Goal: Information Seeking & Learning: Check status

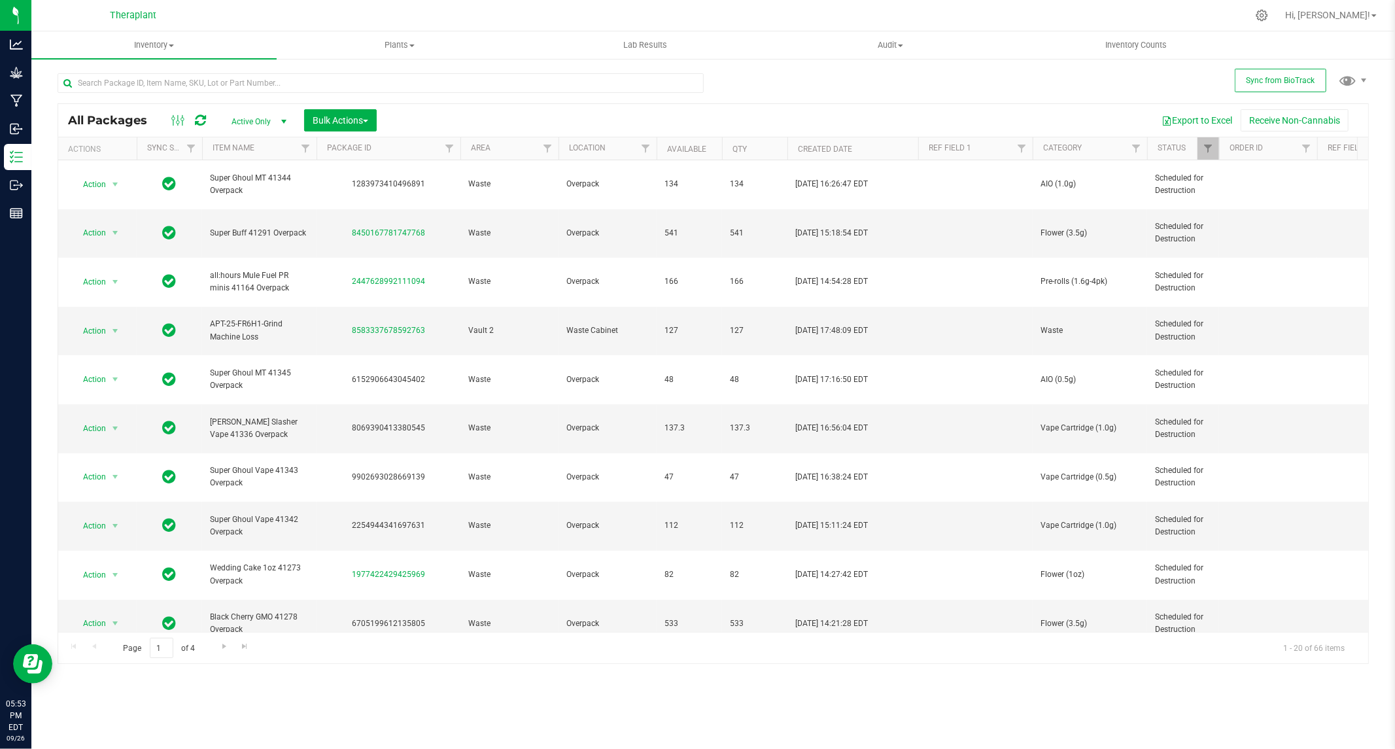
scroll to position [264, 0]
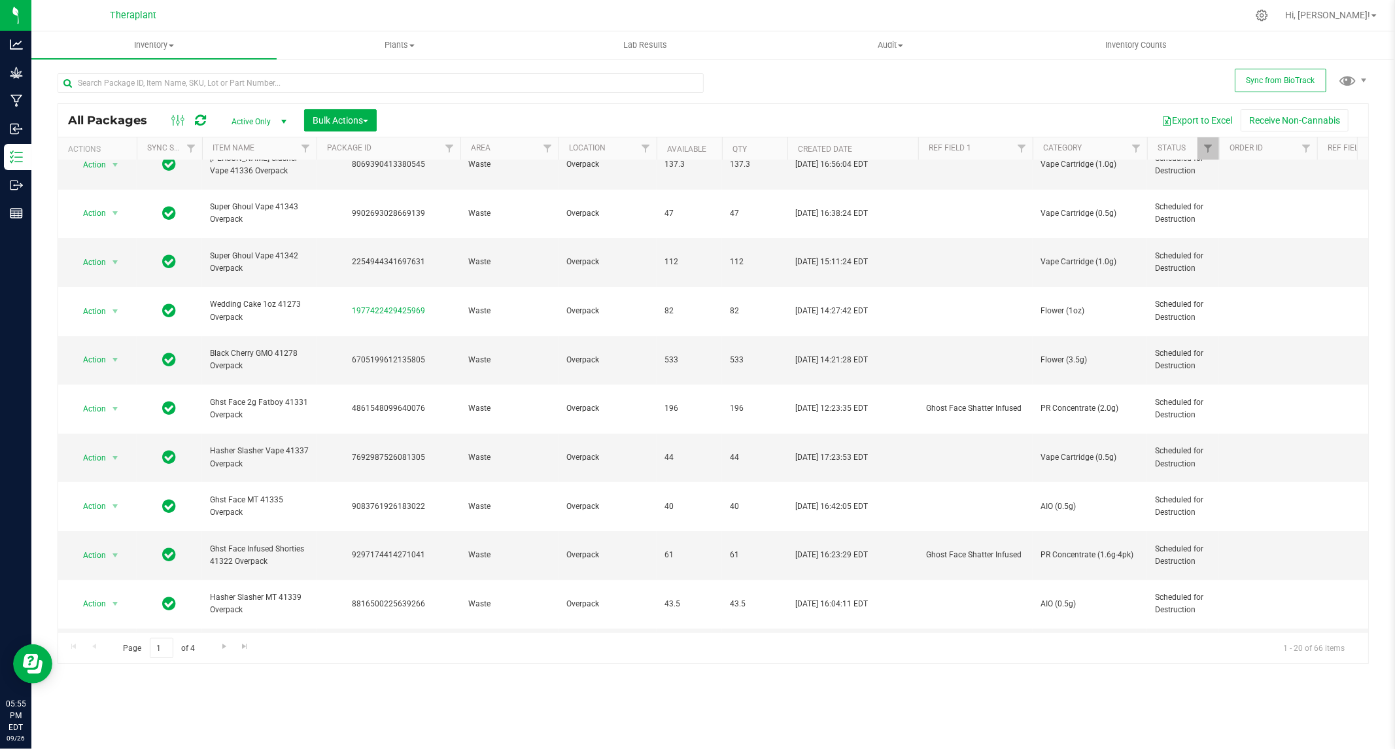
click at [198, 120] on icon at bounding box center [200, 120] width 11 height 13
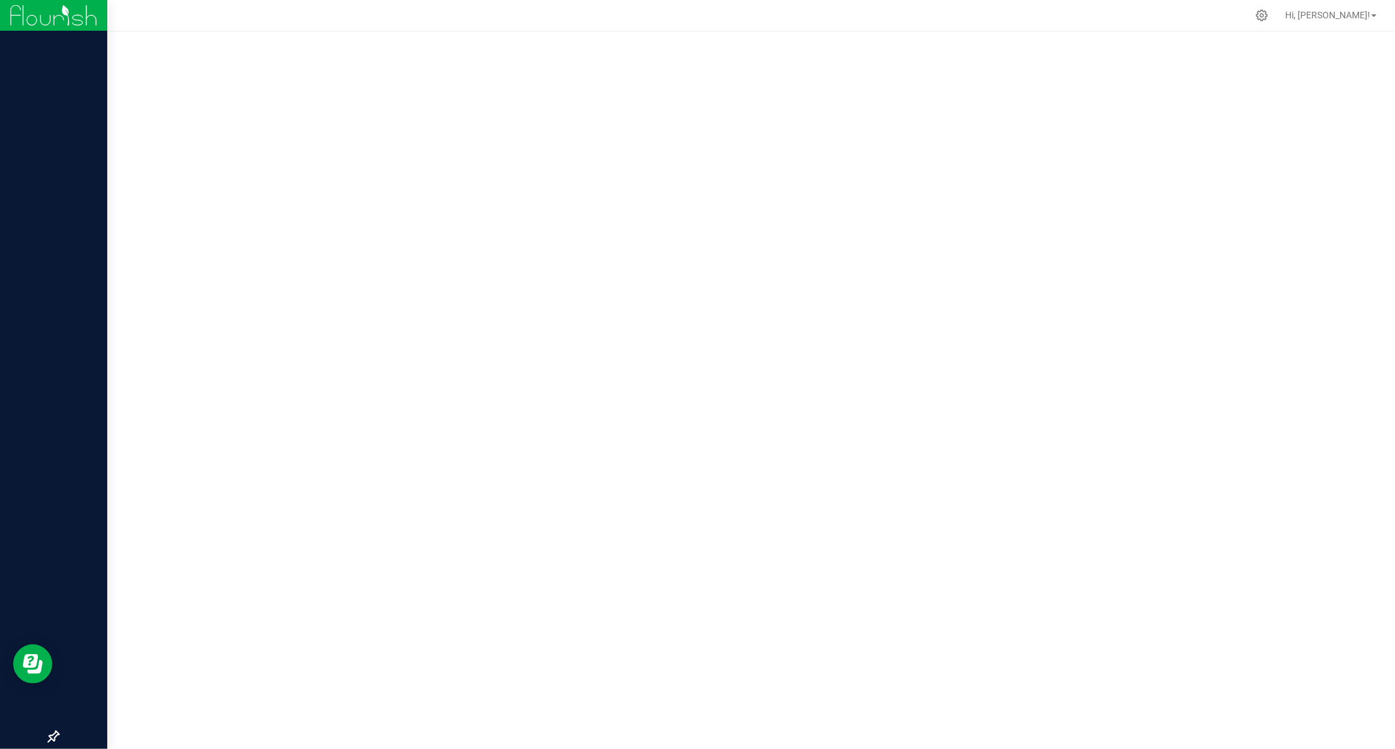
click at [60, 11] on img at bounding box center [54, 15] width 88 height 31
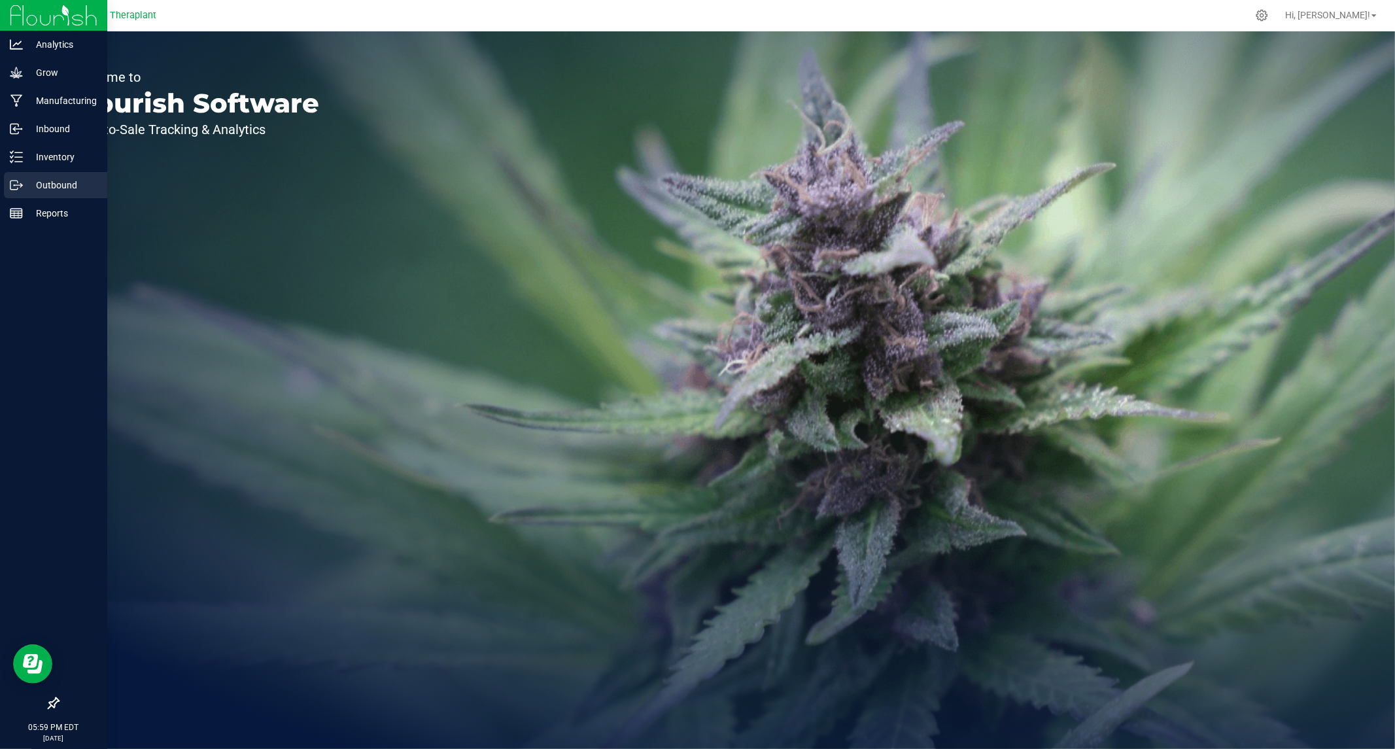
click at [60, 185] on p "Outbound" at bounding box center [62, 185] width 79 height 16
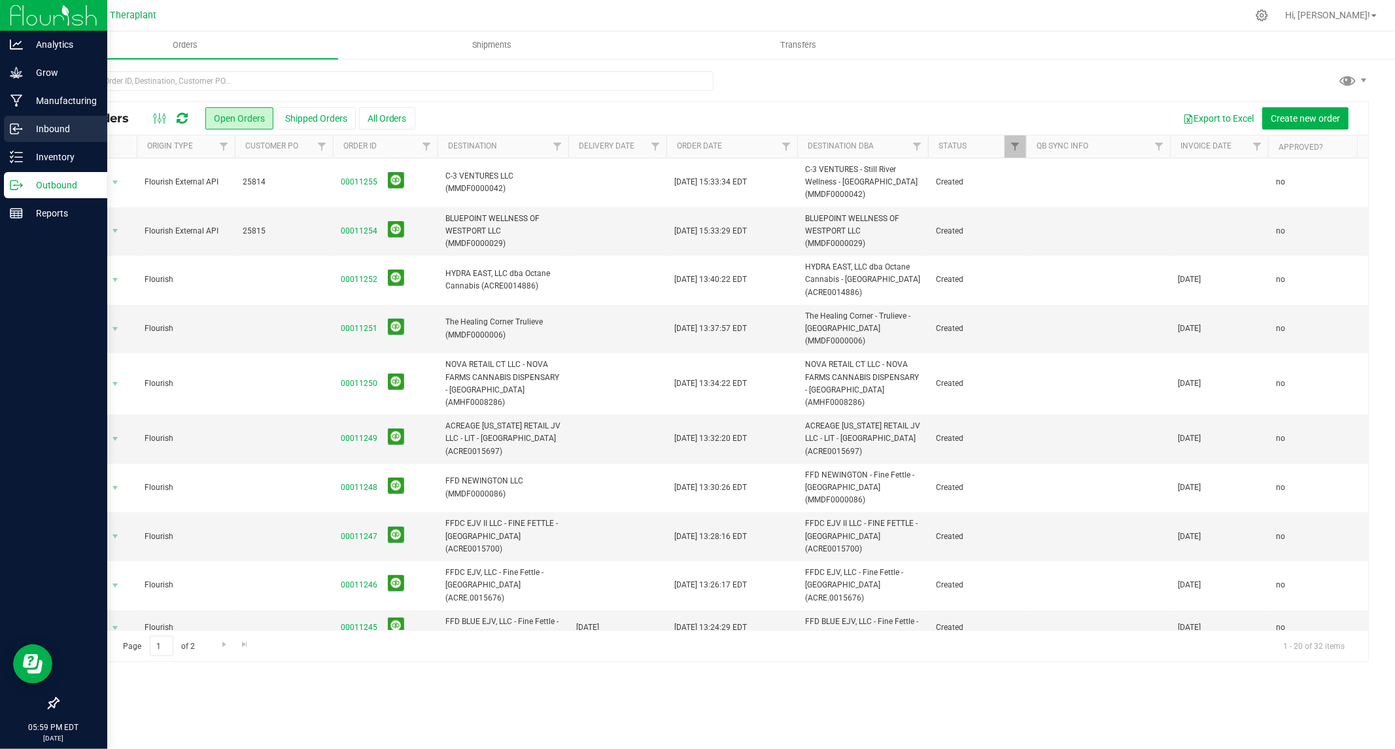
click at [56, 124] on p "Inbound" at bounding box center [62, 129] width 79 height 16
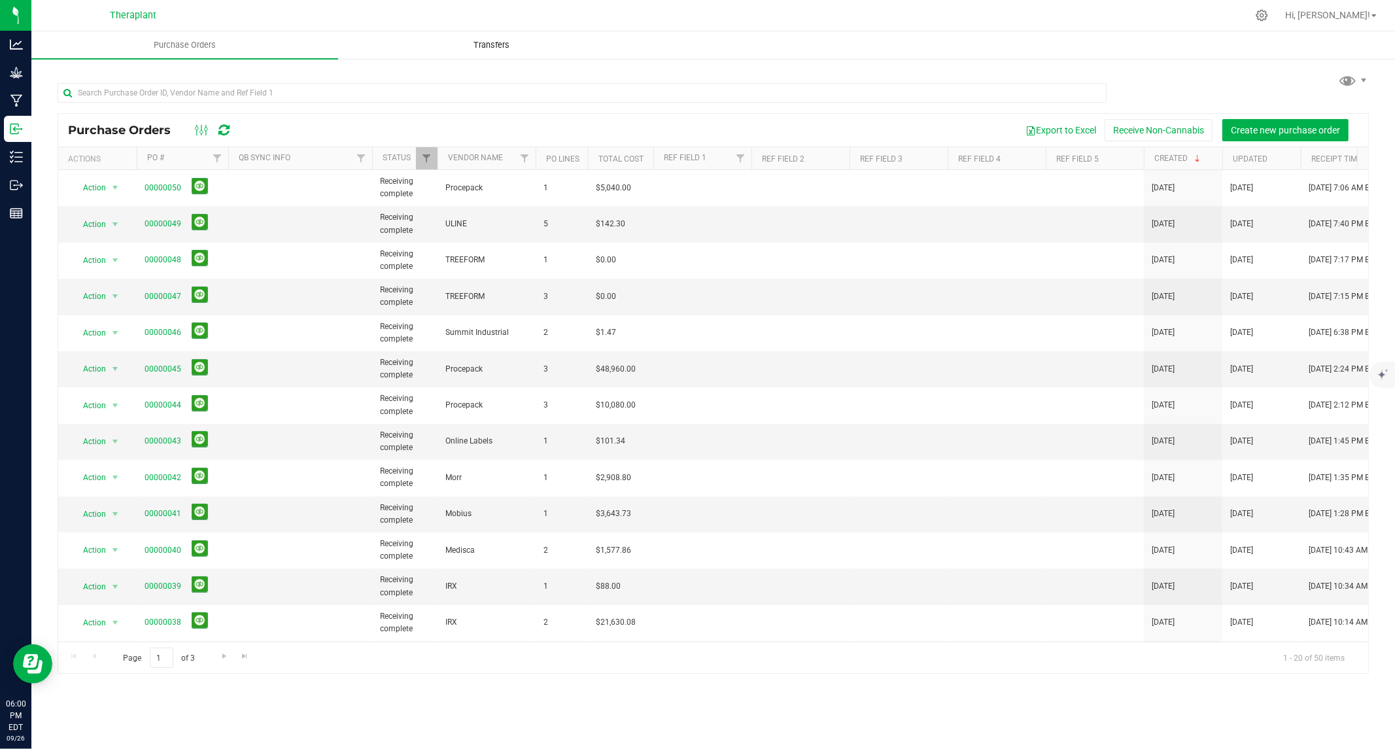
click at [491, 39] on span "Transfers" at bounding box center [491, 45] width 71 height 12
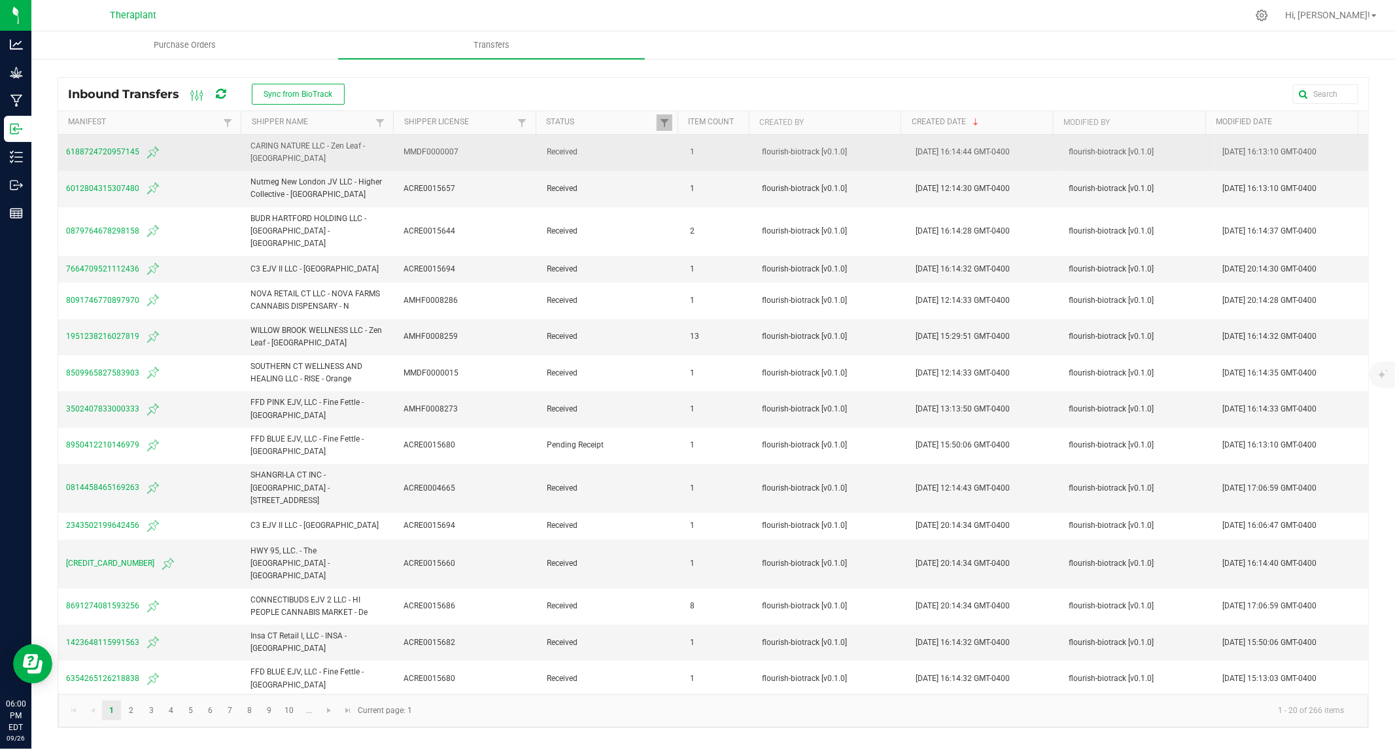
click at [86, 149] on span "6188724720957145" at bounding box center [150, 153] width 169 height 16
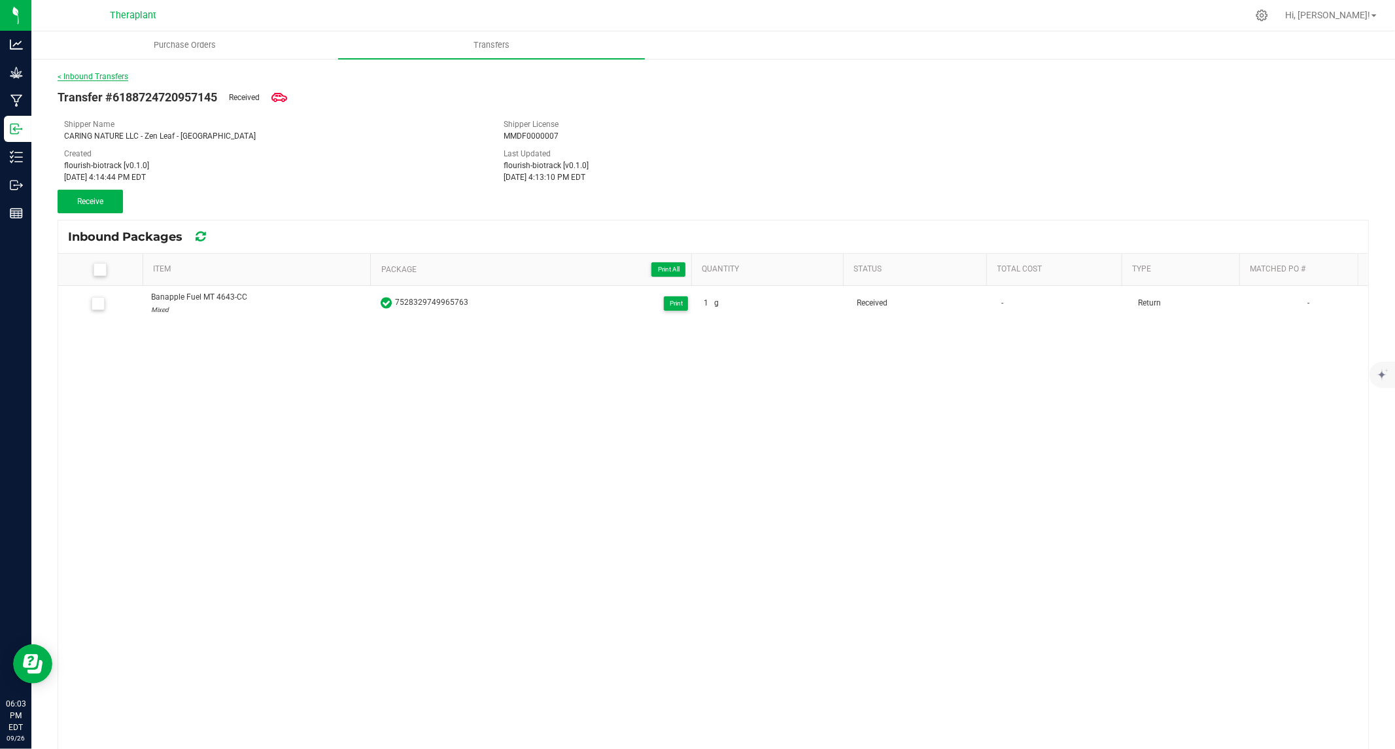
click at [88, 74] on link "< Inbound Transfers" at bounding box center [93, 76] width 71 height 9
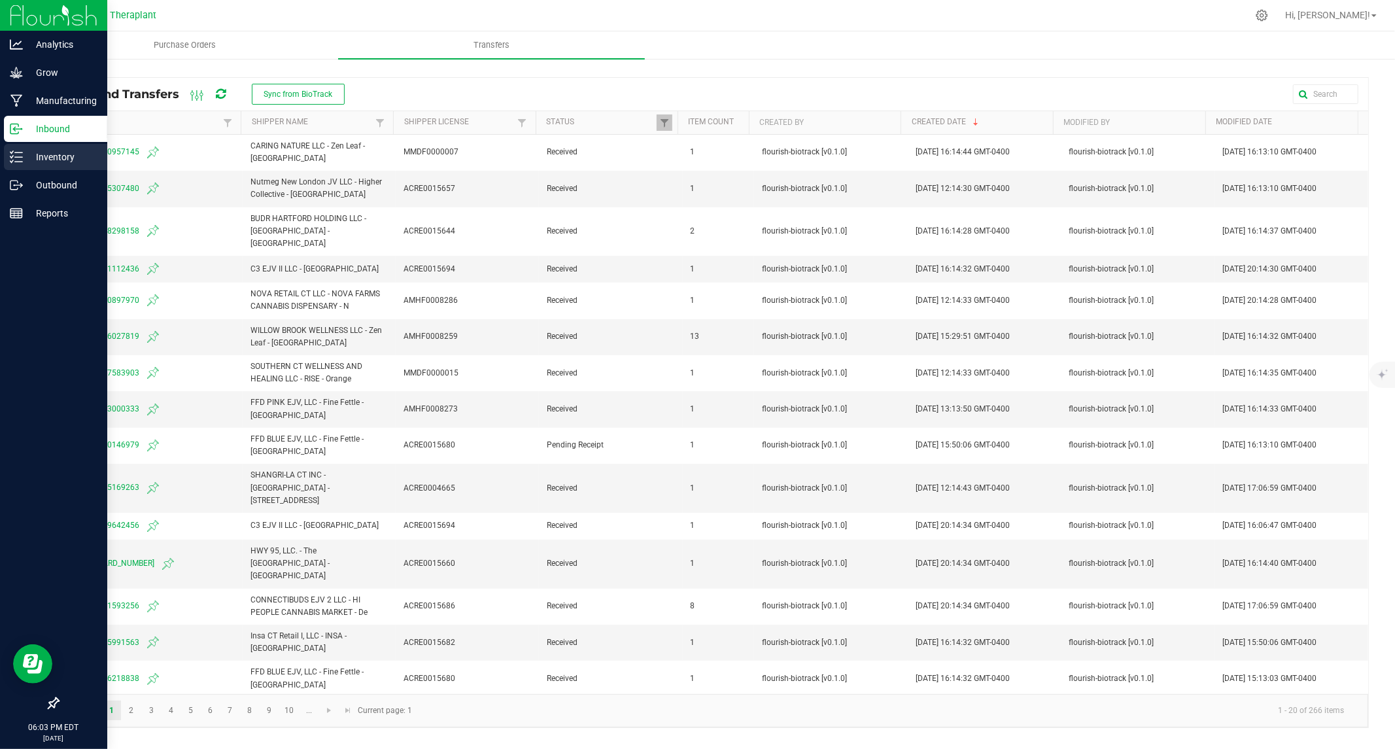
click at [37, 156] on p "Inventory" at bounding box center [62, 157] width 79 height 16
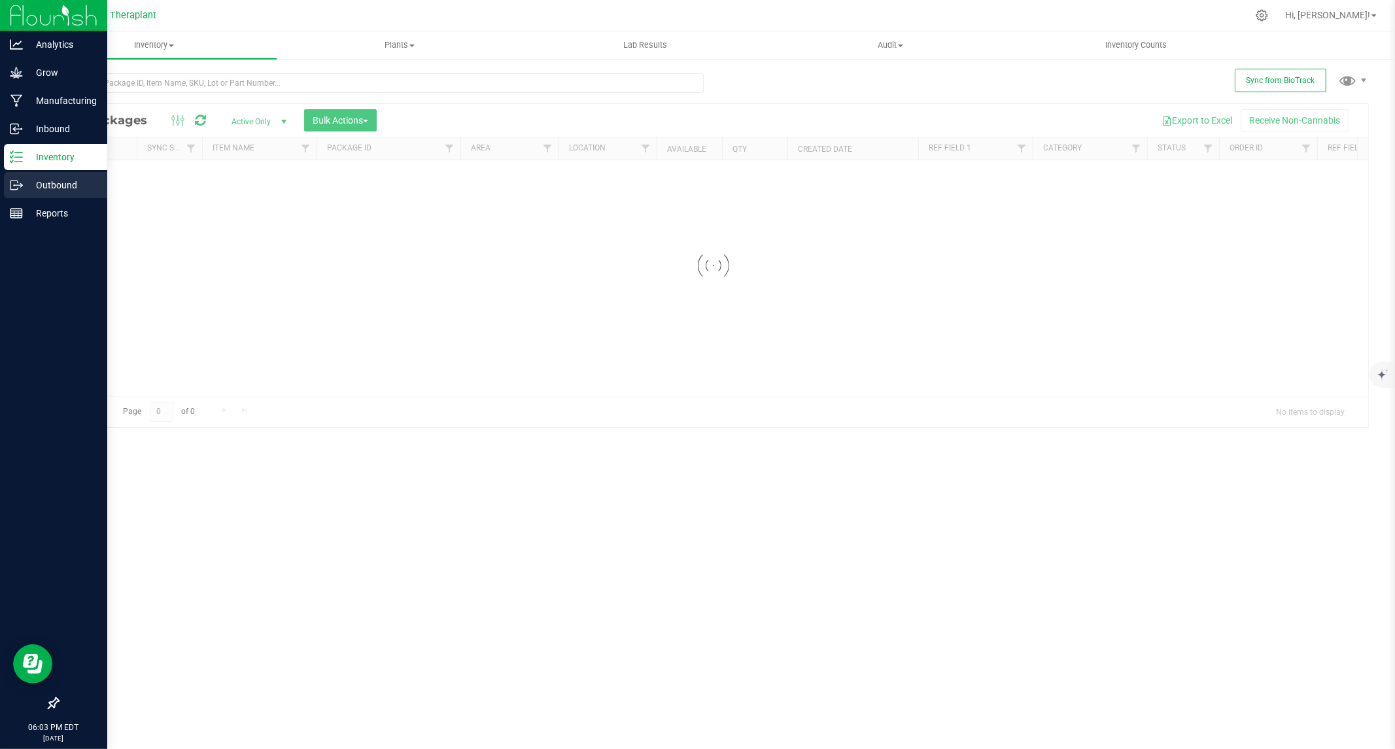
click at [48, 181] on p "Outbound" at bounding box center [62, 185] width 79 height 16
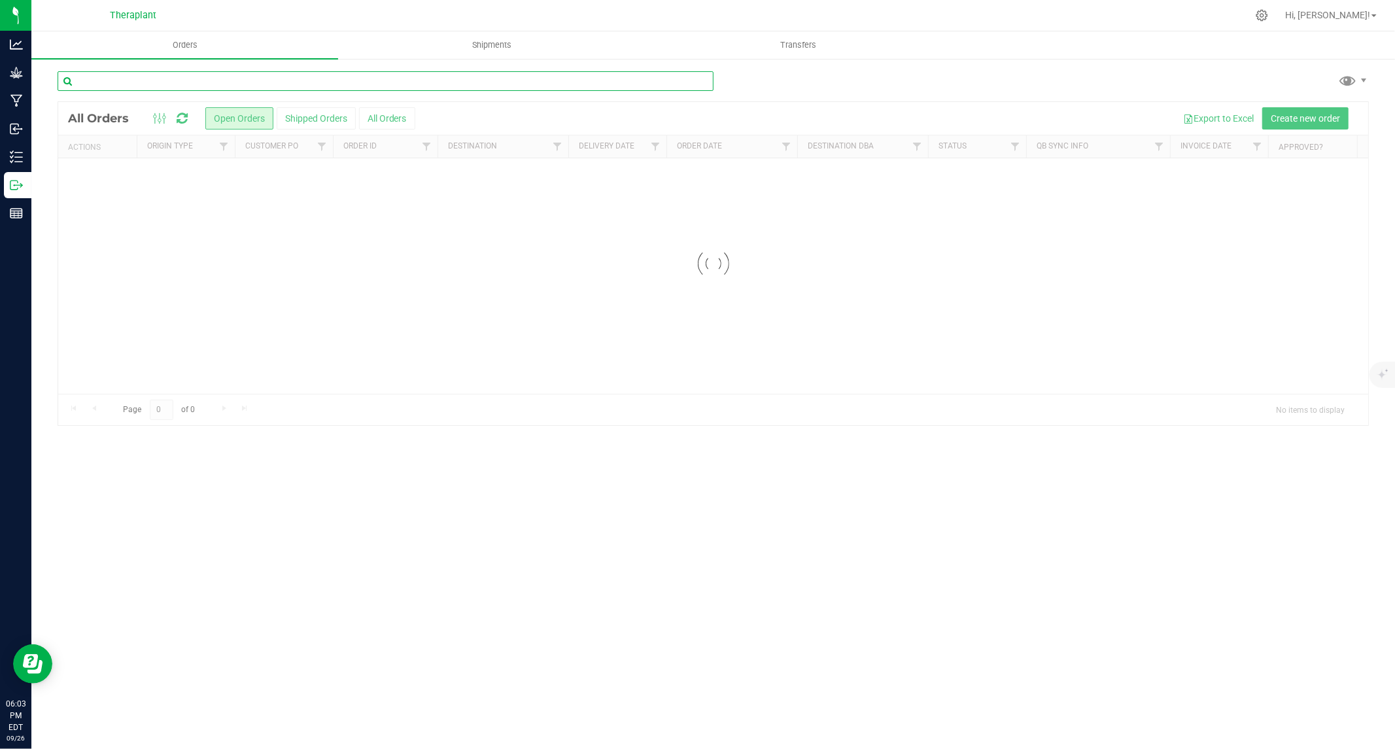
click at [203, 82] on input "text" at bounding box center [386, 81] width 656 height 20
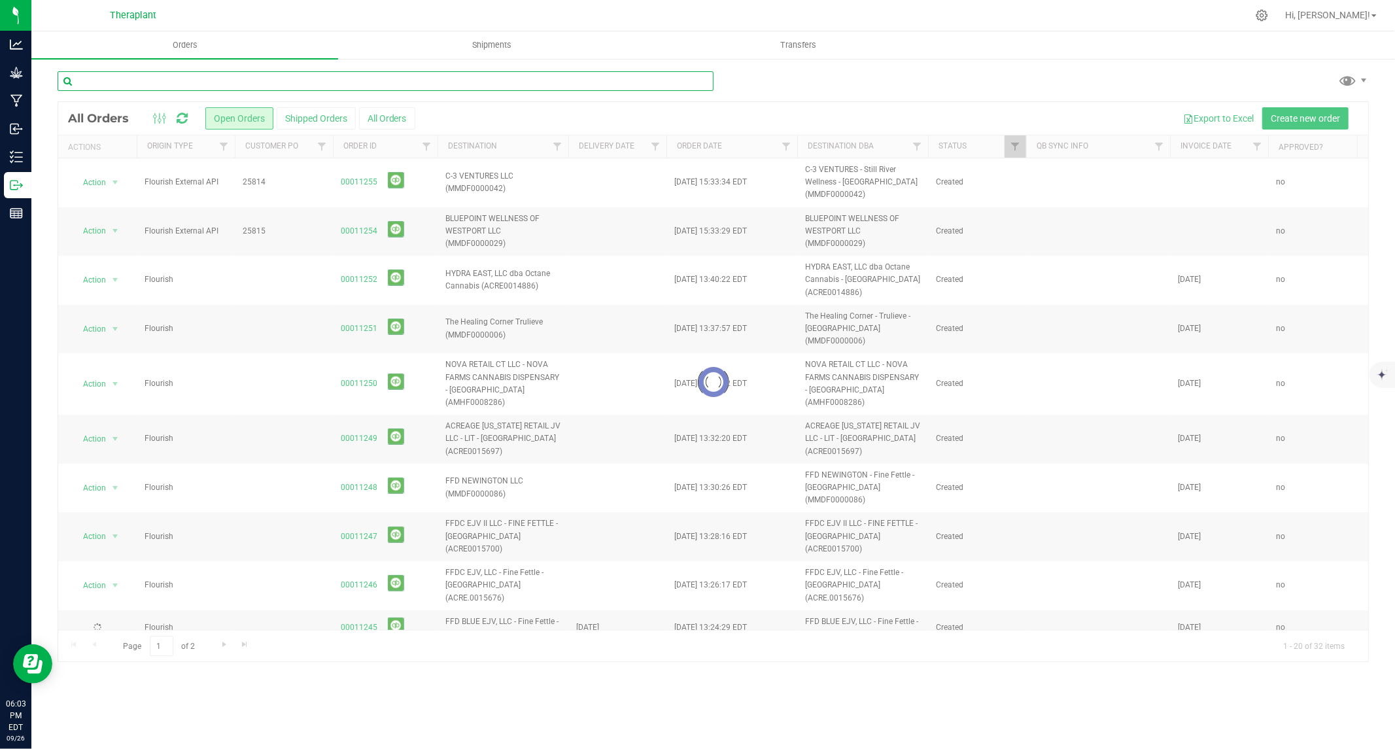
paste input "00011194"
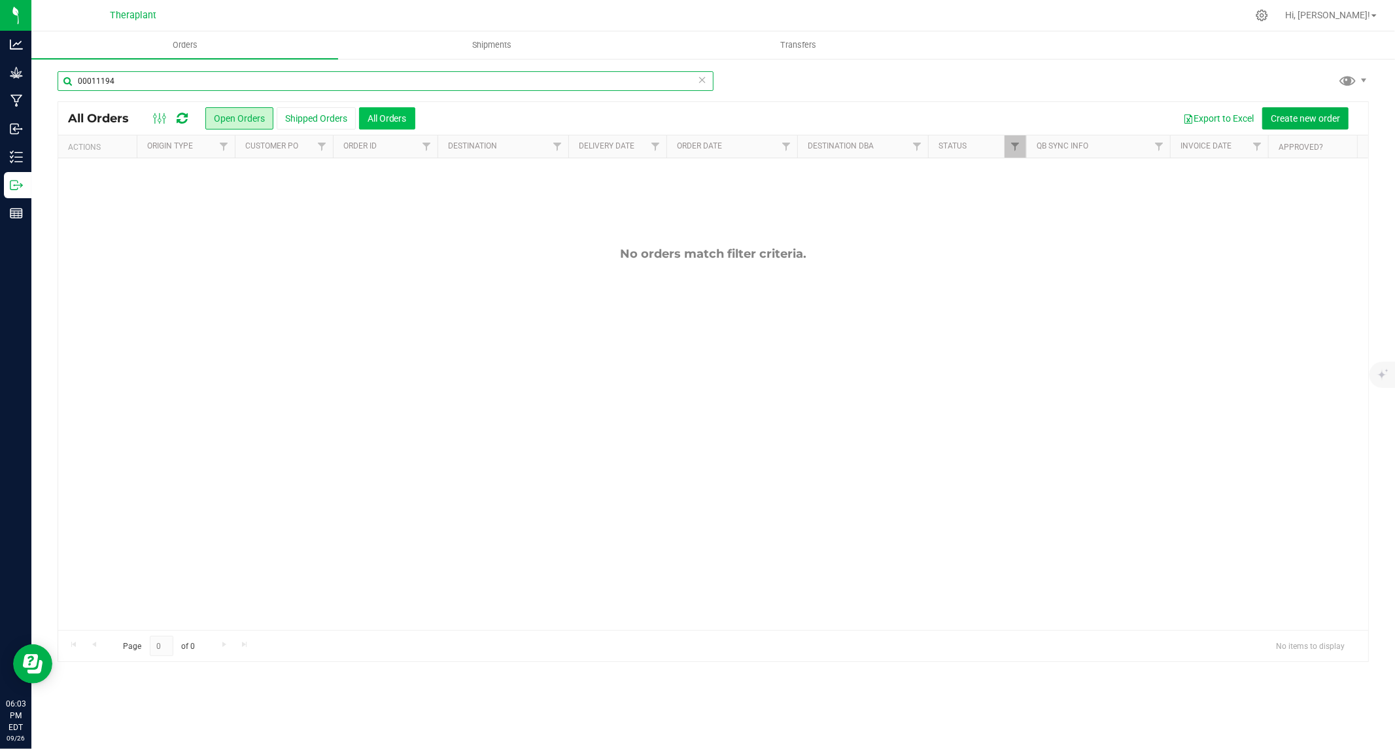
type input "00011194"
click at [396, 115] on button "All Orders" at bounding box center [387, 118] width 56 height 22
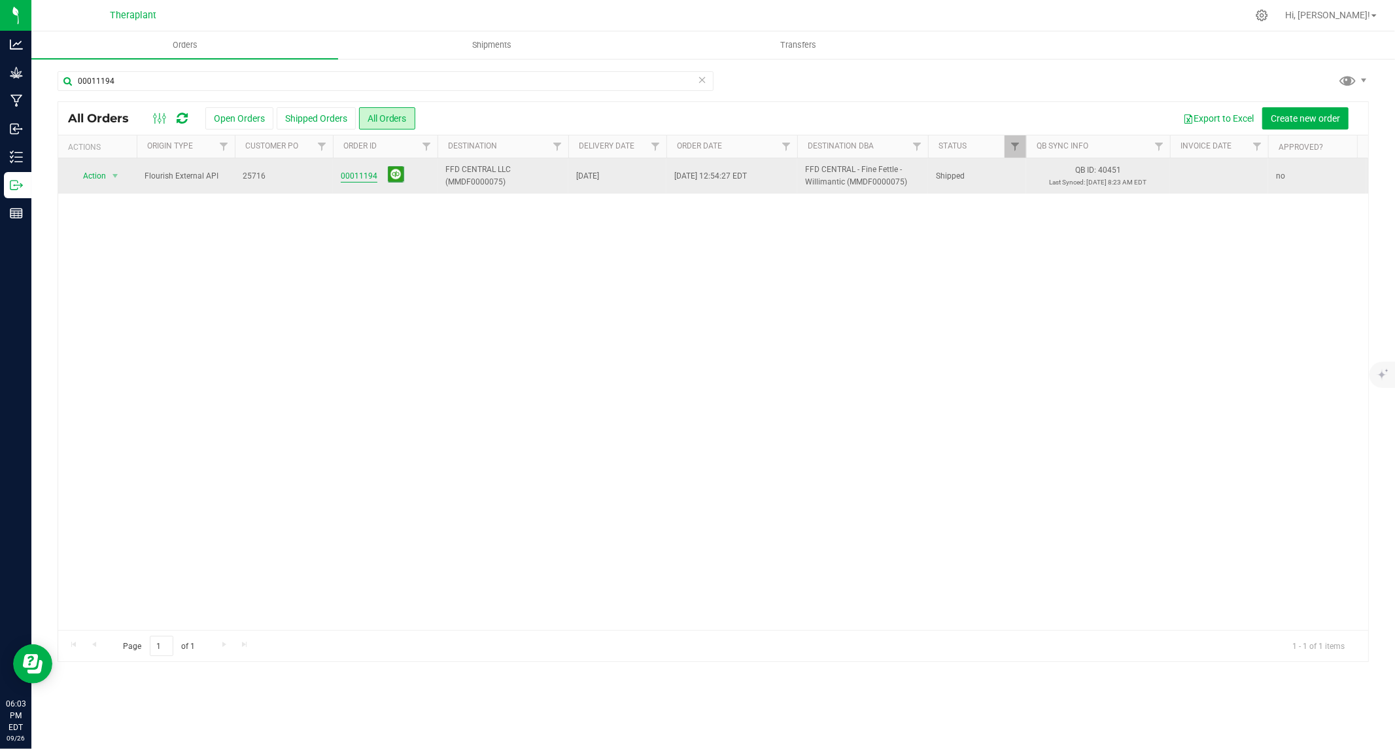
click at [356, 175] on link "00011194" at bounding box center [359, 176] width 37 height 12
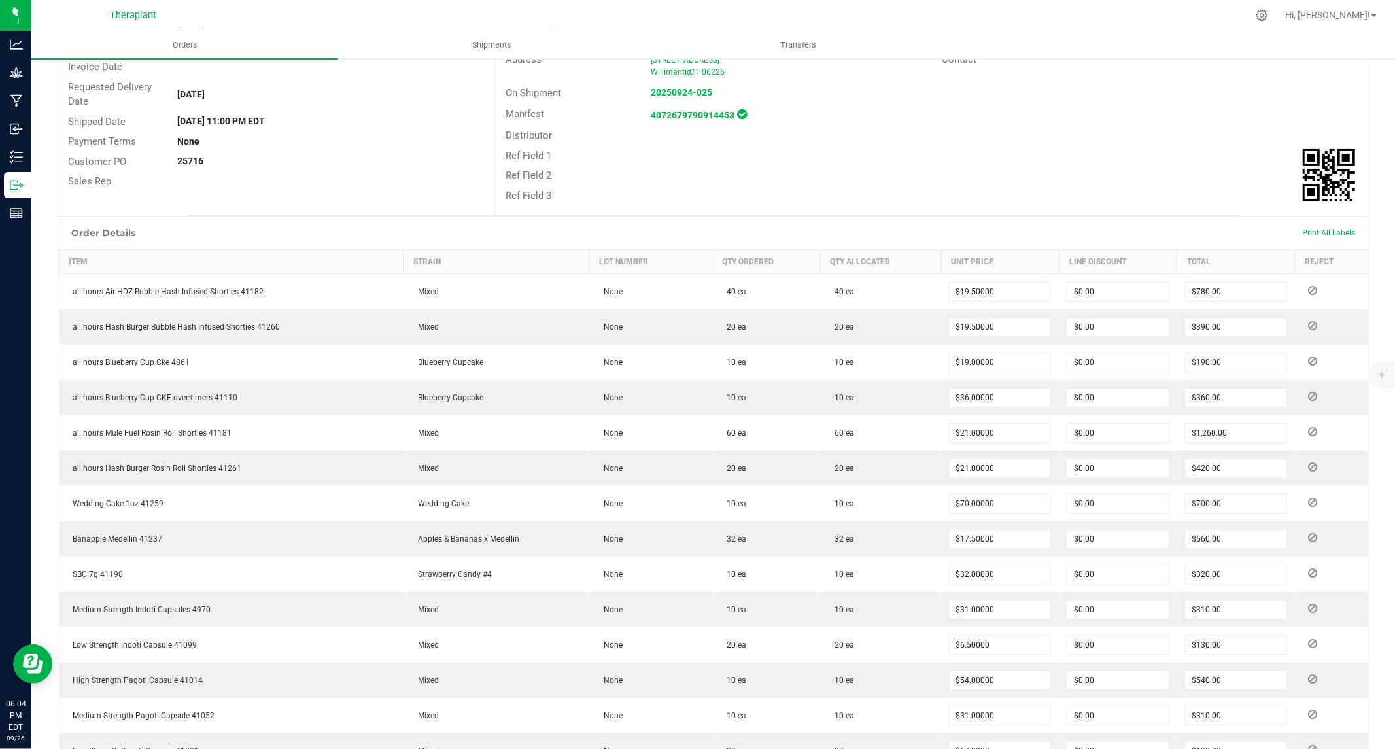
scroll to position [141, 0]
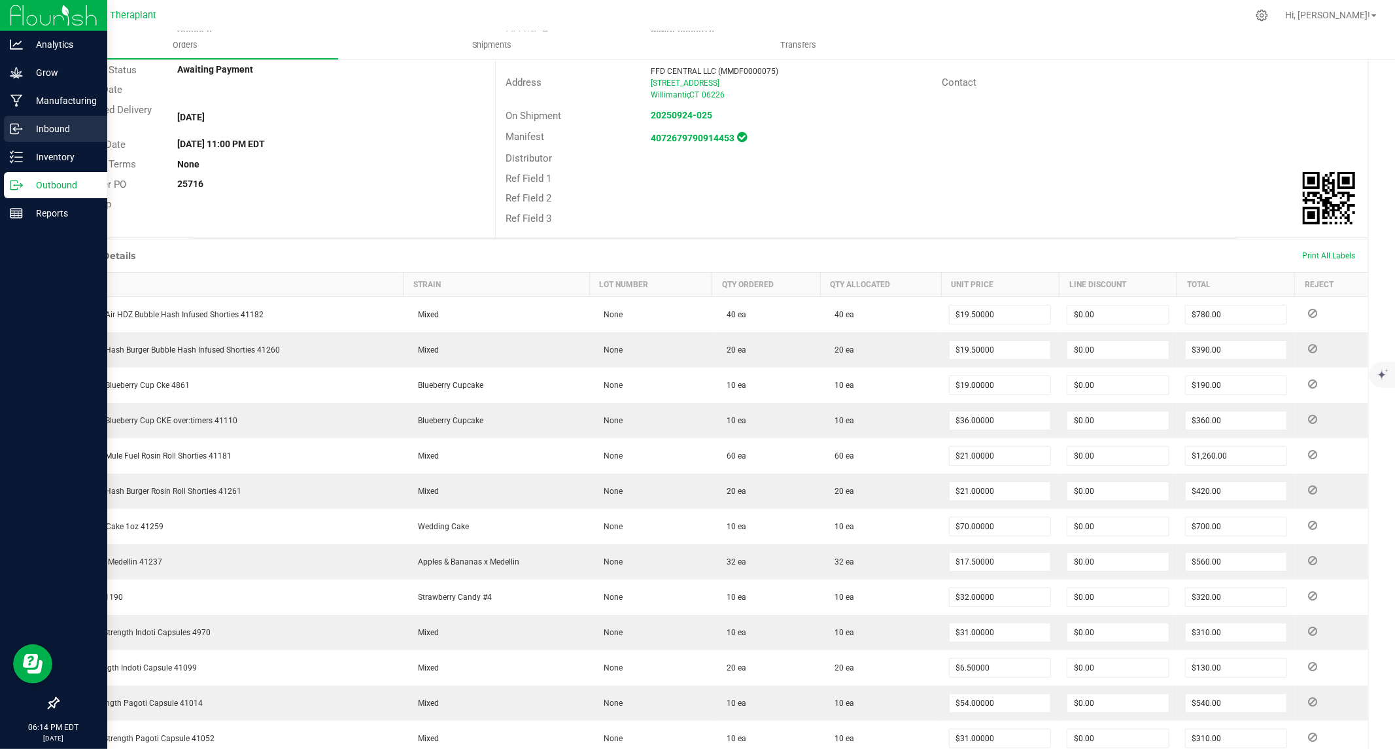
click at [39, 133] on p "Inbound" at bounding box center [62, 129] width 79 height 16
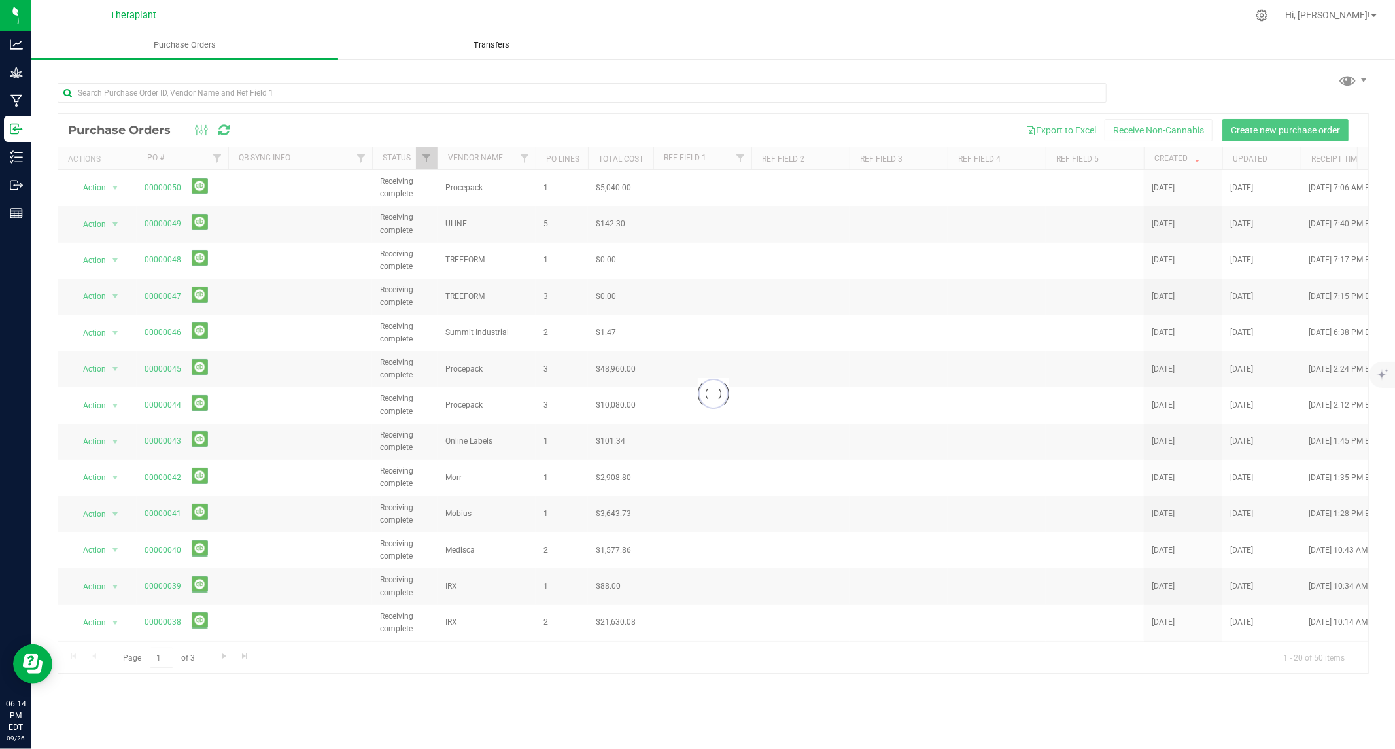
click at [498, 41] on span "Transfers" at bounding box center [491, 45] width 71 height 12
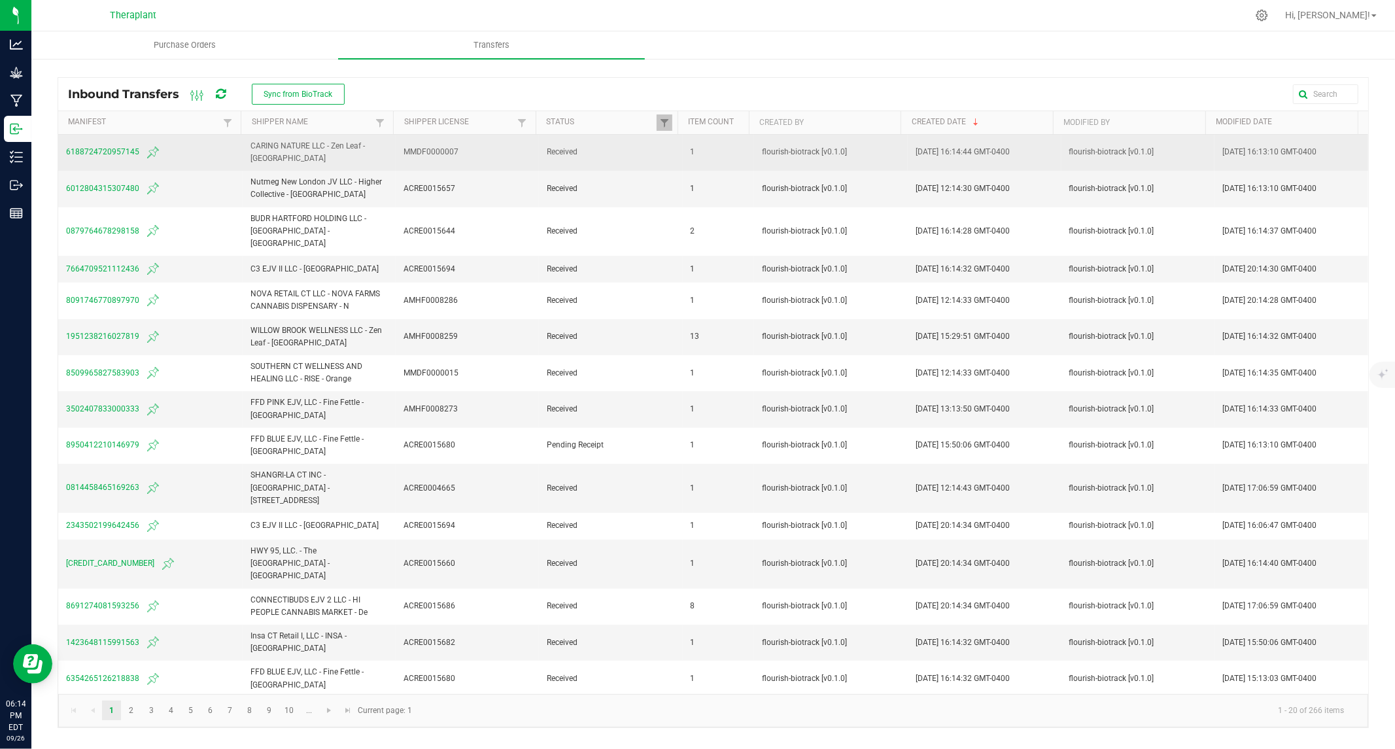
click at [102, 151] on span "6188724720957145" at bounding box center [150, 153] width 169 height 16
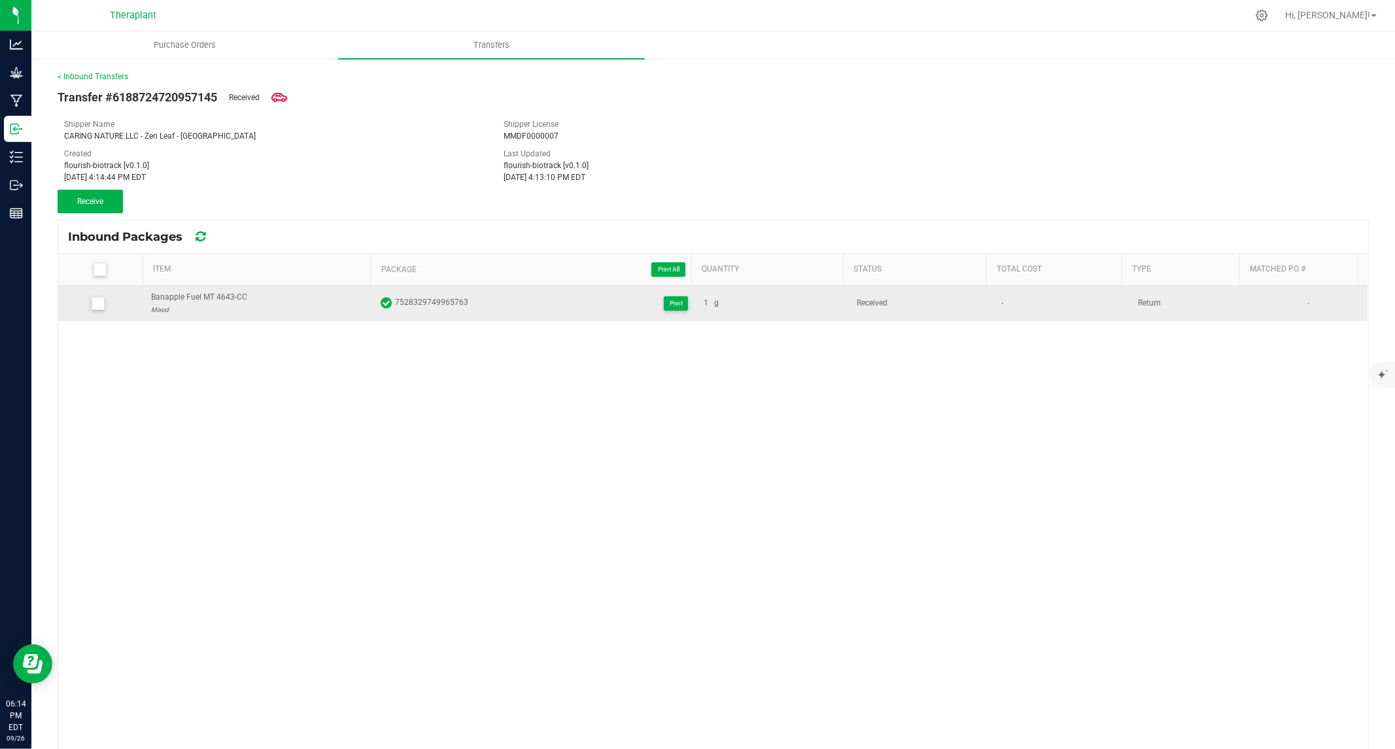
click at [98, 304] on icon at bounding box center [97, 304] width 9 height 0
click at [0, 0] on input "checkbox" at bounding box center [0, 0] width 0 height 0
click at [98, 304] on icon at bounding box center [97, 304] width 9 height 0
click at [0, 0] on input "checkbox" at bounding box center [0, 0] width 0 height 0
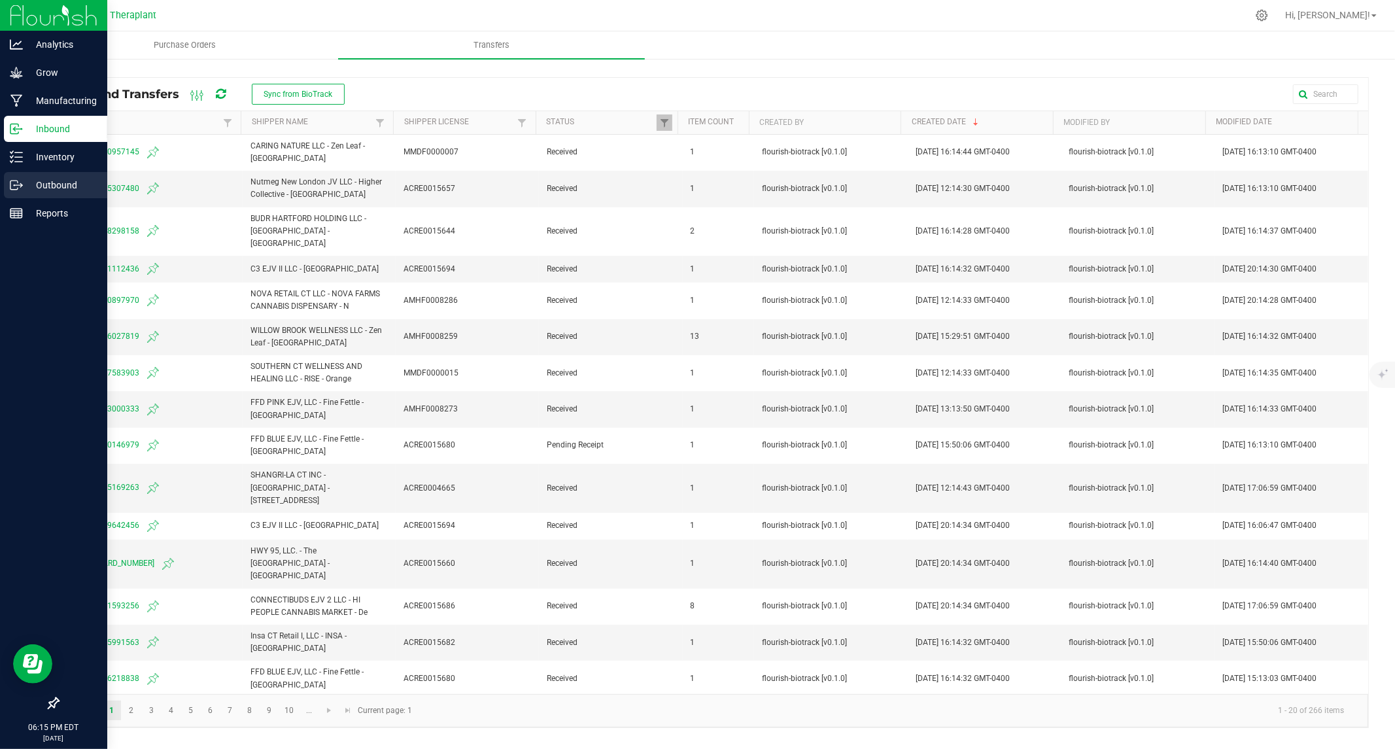
click at [60, 186] on p "Outbound" at bounding box center [62, 185] width 79 height 16
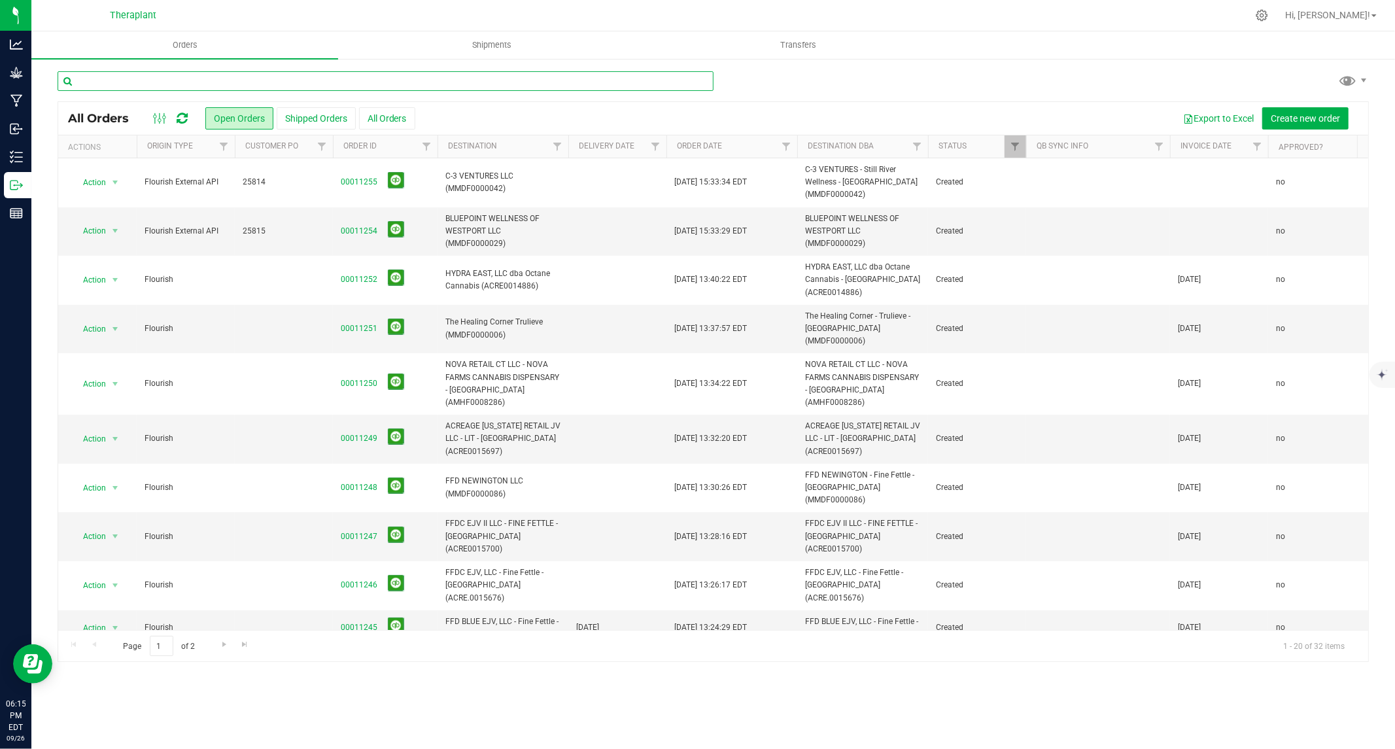
click at [313, 80] on input "text" at bounding box center [386, 81] width 656 height 20
paste input "00011194"
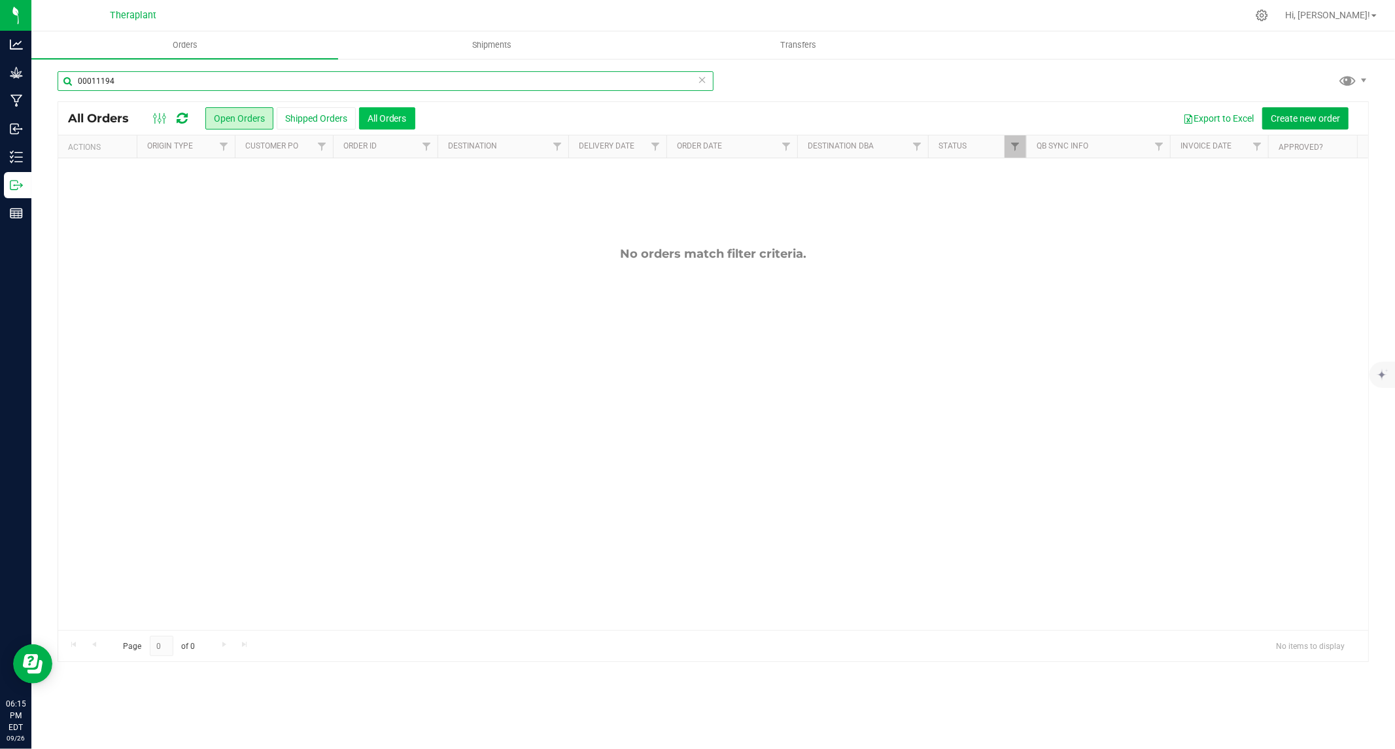
type input "00011194"
click at [390, 120] on button "All Orders" at bounding box center [387, 118] width 56 height 22
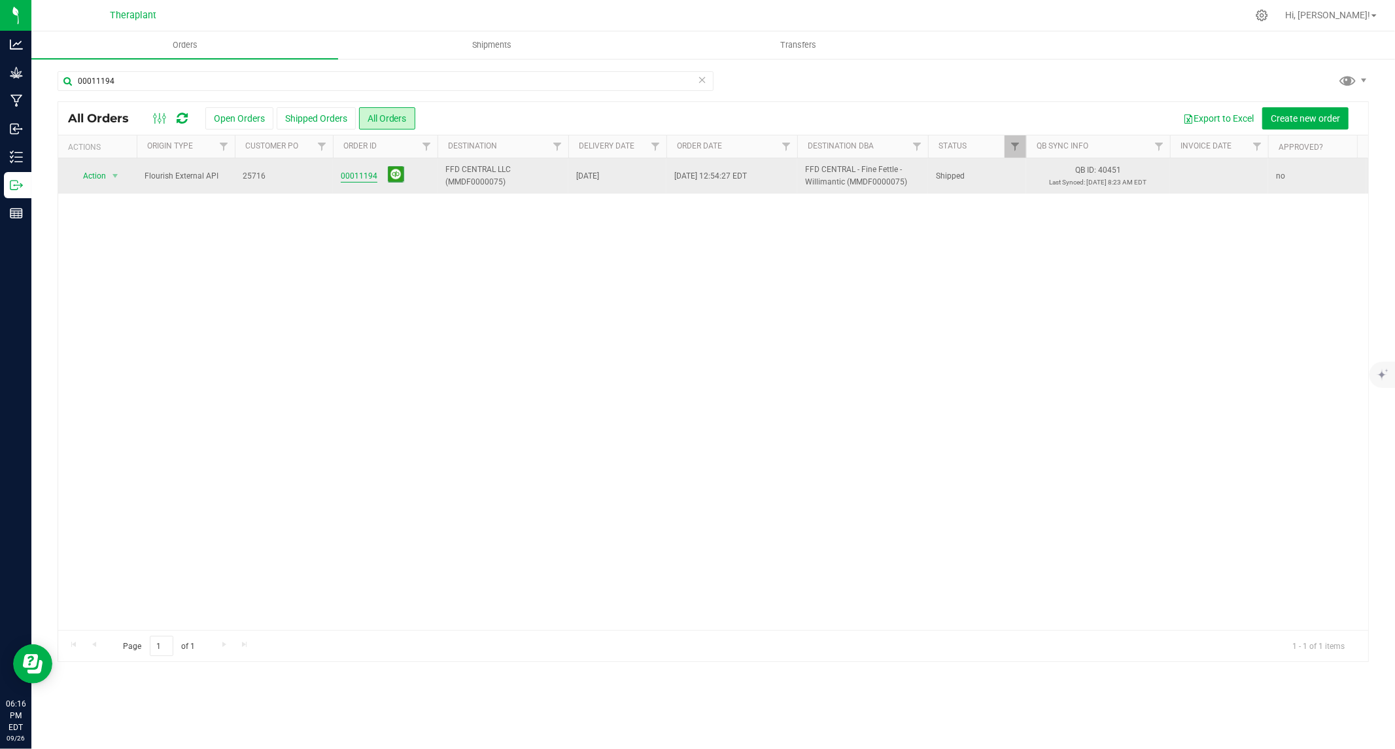
click at [364, 179] on link "00011194" at bounding box center [359, 176] width 37 height 12
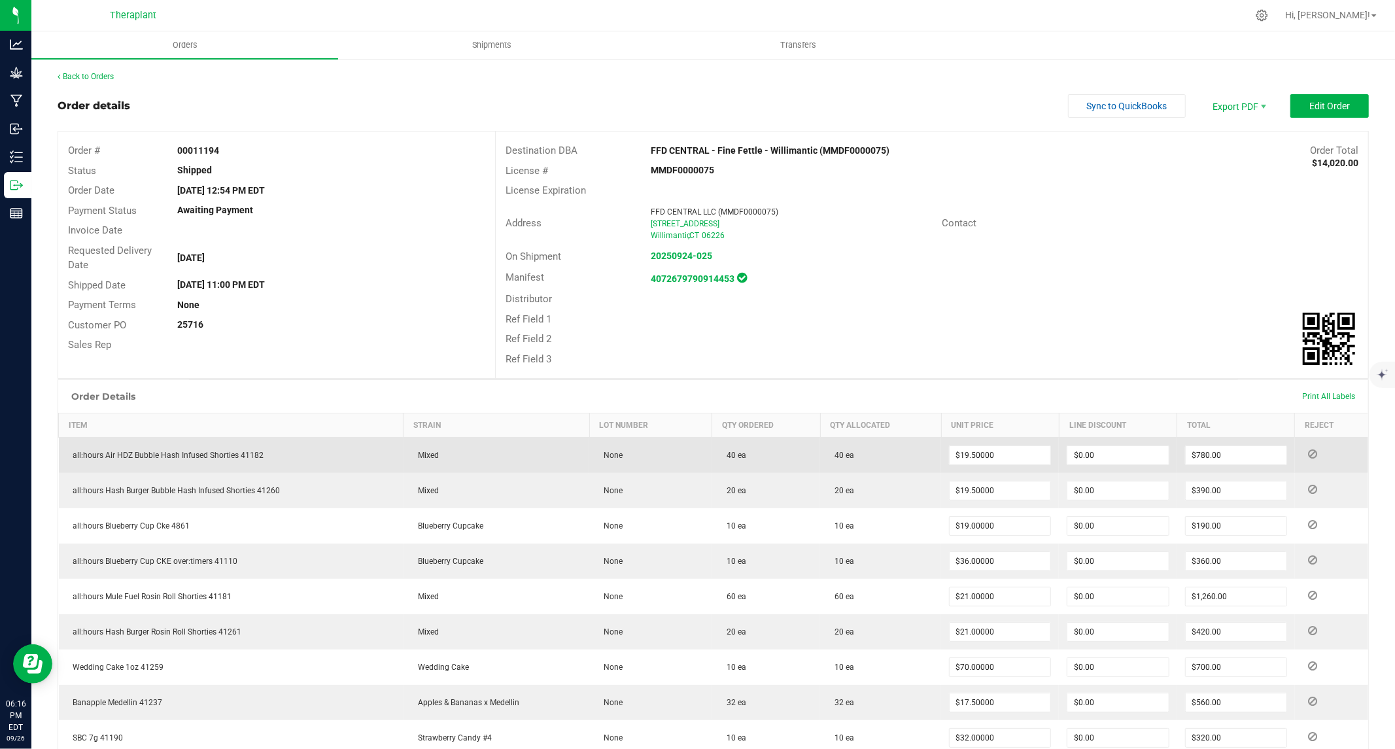
click at [1308, 453] on icon at bounding box center [1312, 454] width 9 height 8
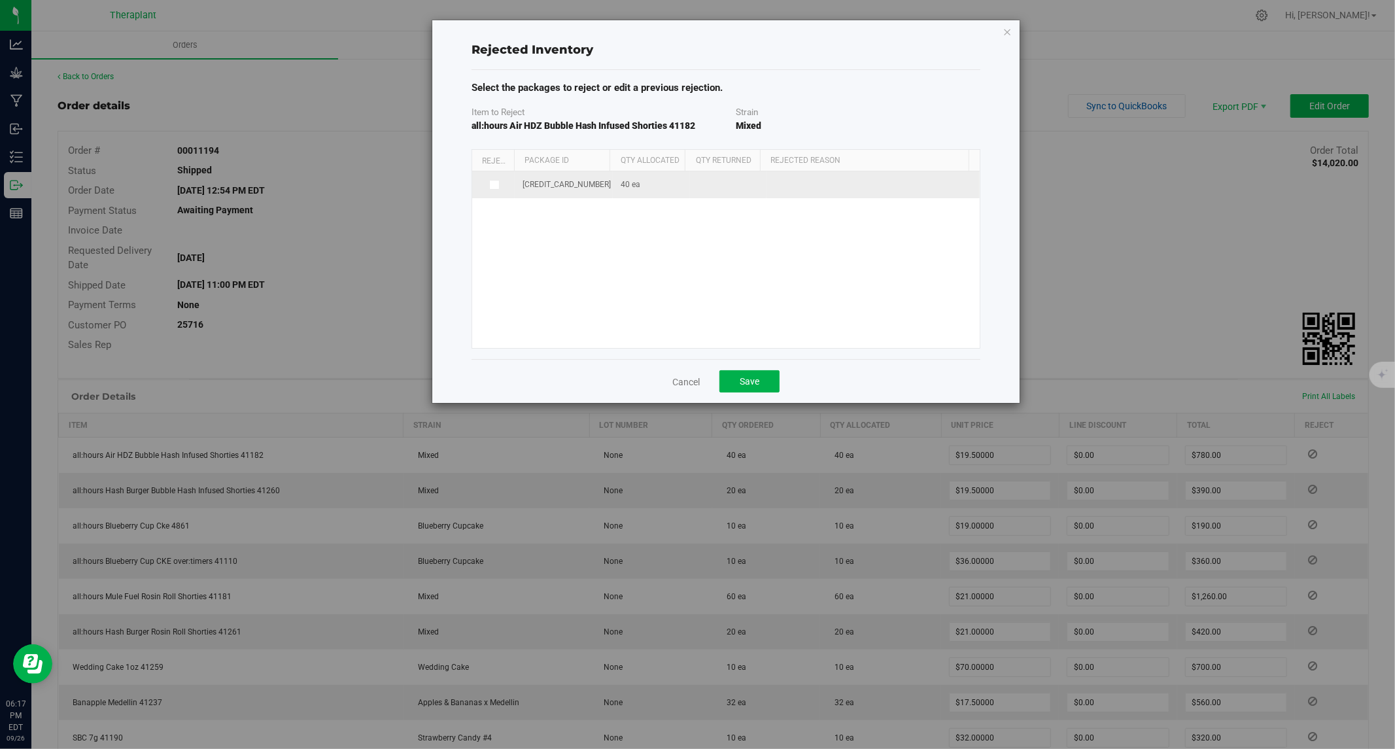
click at [493, 184] on icon at bounding box center [494, 184] width 7 height 0
click at [0, 0] on input "checkbox" at bounding box center [0, 0] width 0 height 0
drag, startPoint x: 708, startPoint y: 184, endPoint x: 688, endPoint y: 186, distance: 20.4
click at [690, 186] on td "40 ea 40" at bounding box center [728, 186] width 77 height 31
type input "1"
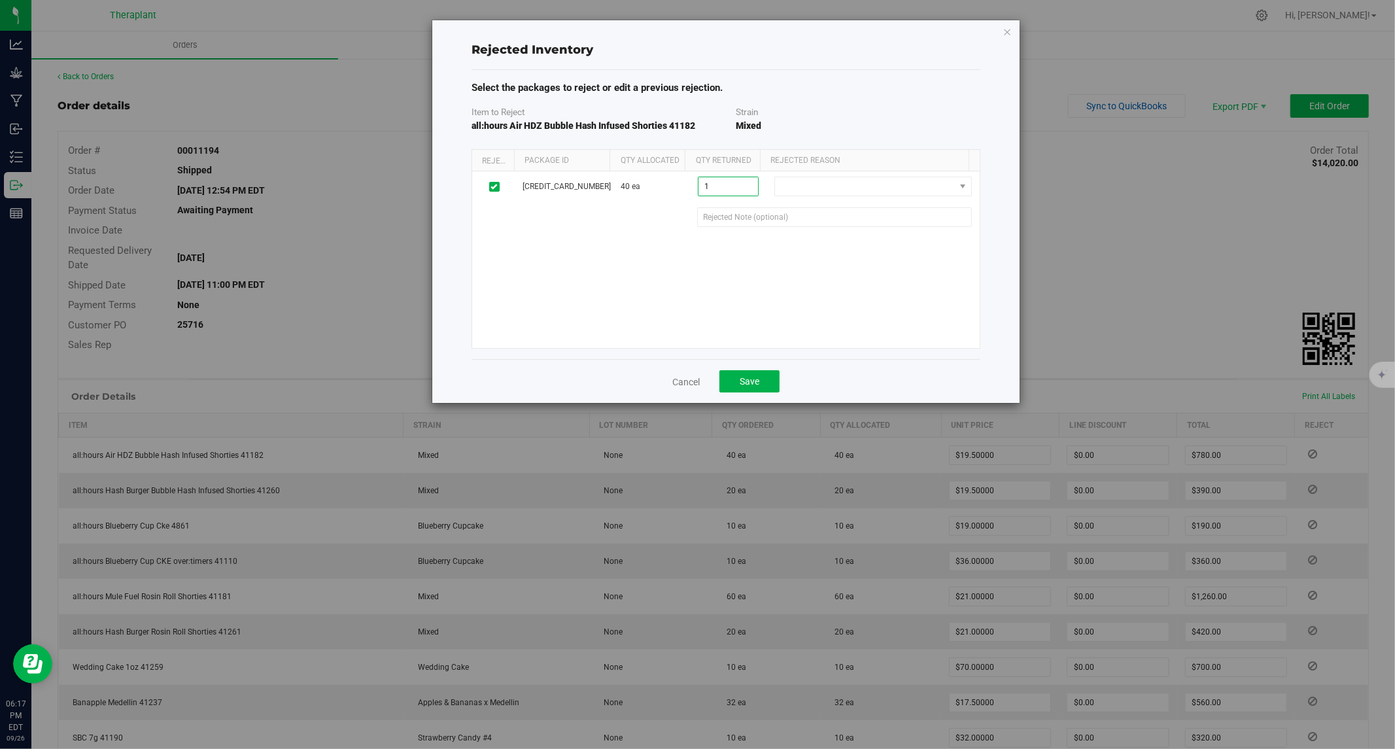
type input "1 ea"
click at [694, 383] on link "Cancel" at bounding box center [686, 382] width 27 height 13
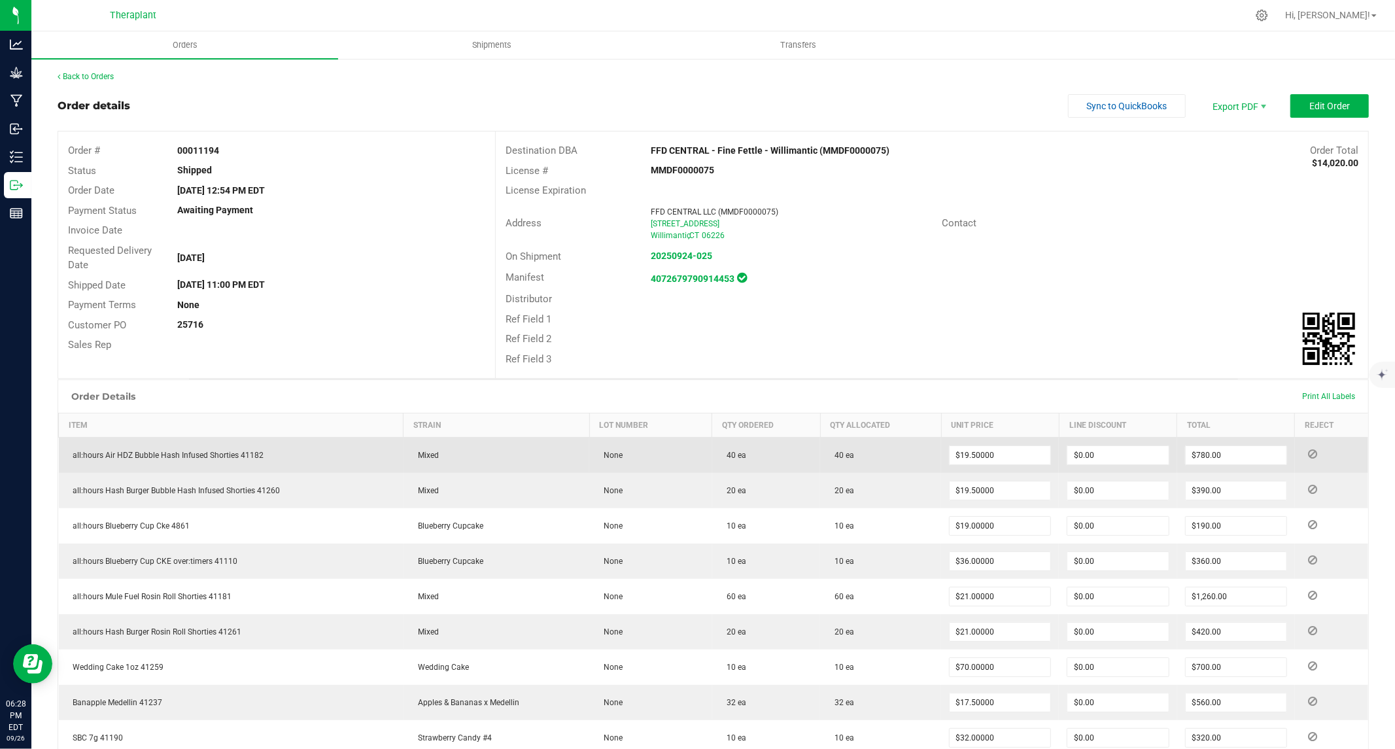
click at [212, 455] on span "all:hours Air HDZ Bubble Hash Infused Shorties 41182" at bounding box center [166, 455] width 198 height 9
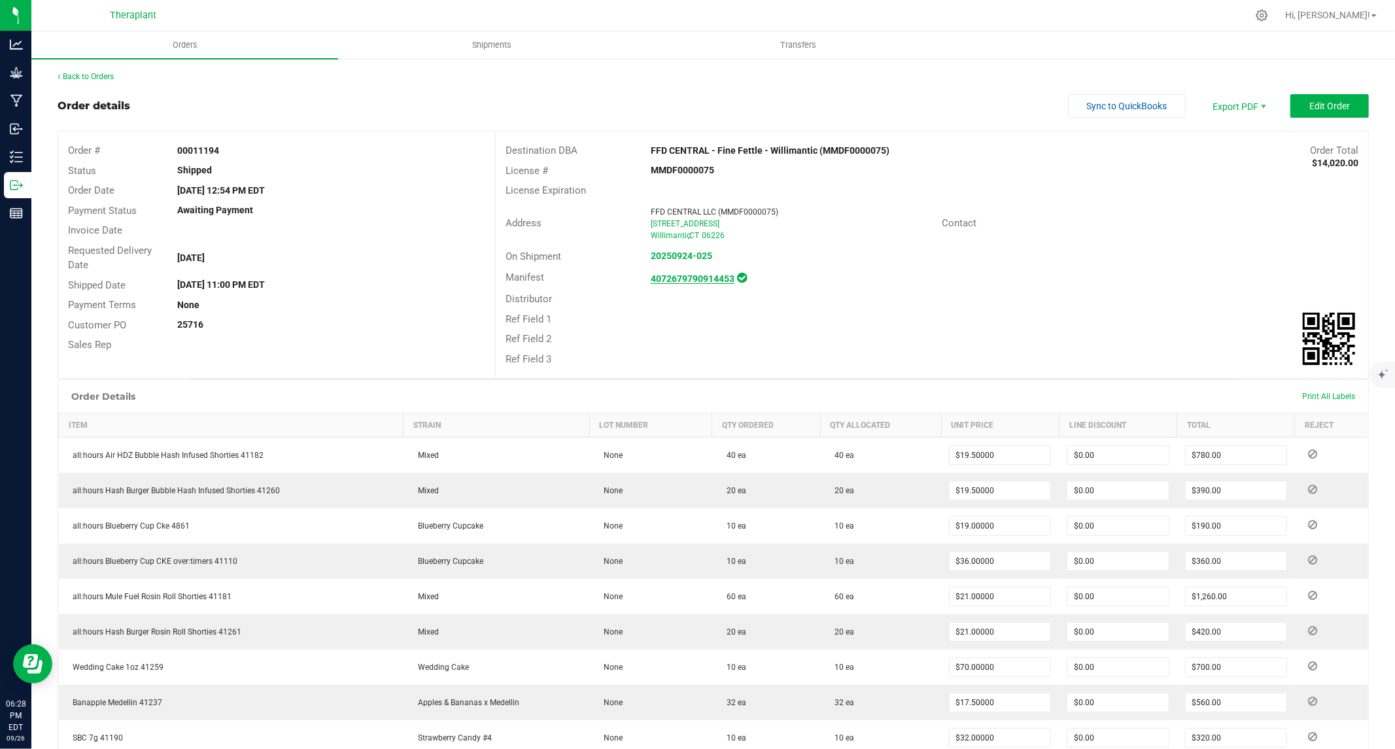
click at [683, 279] on strong "4072679790914453" at bounding box center [693, 278] width 84 height 10
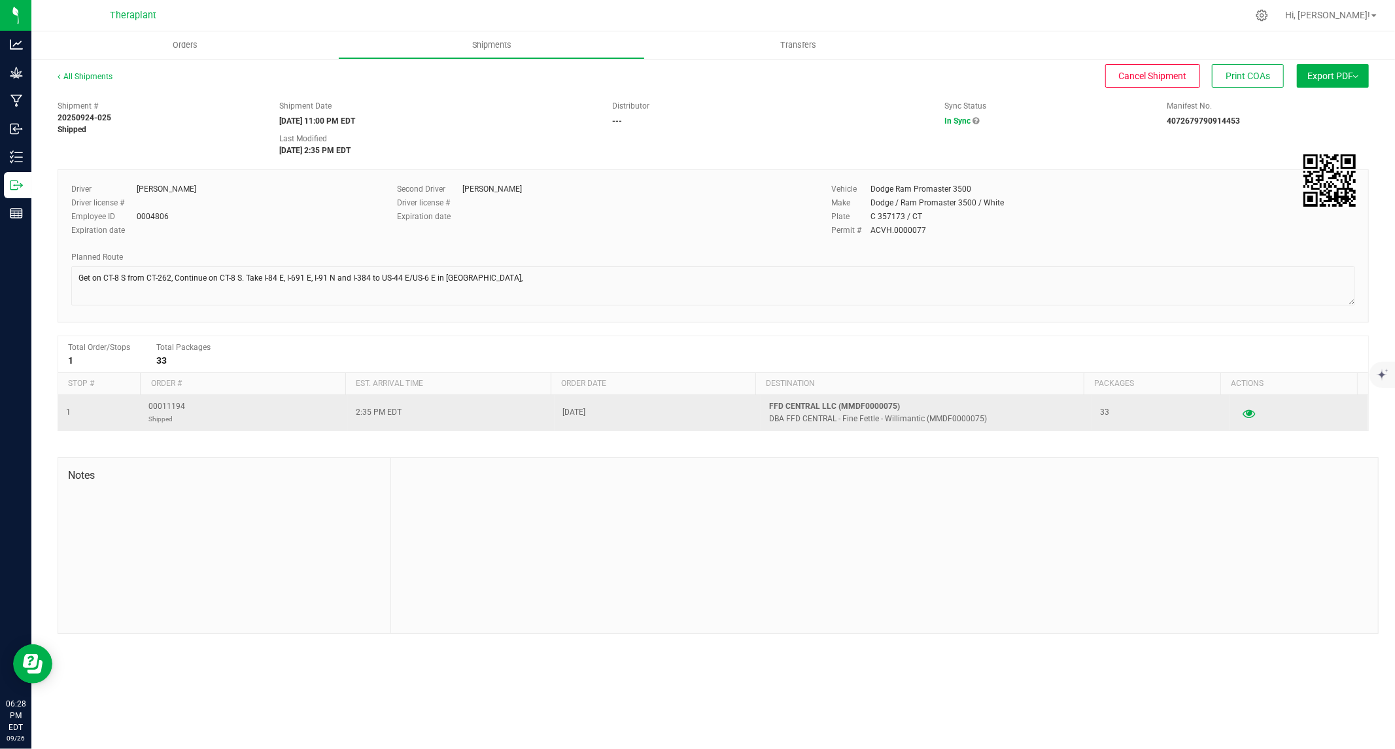
click at [1243, 416] on icon "button" at bounding box center [1249, 412] width 12 height 9
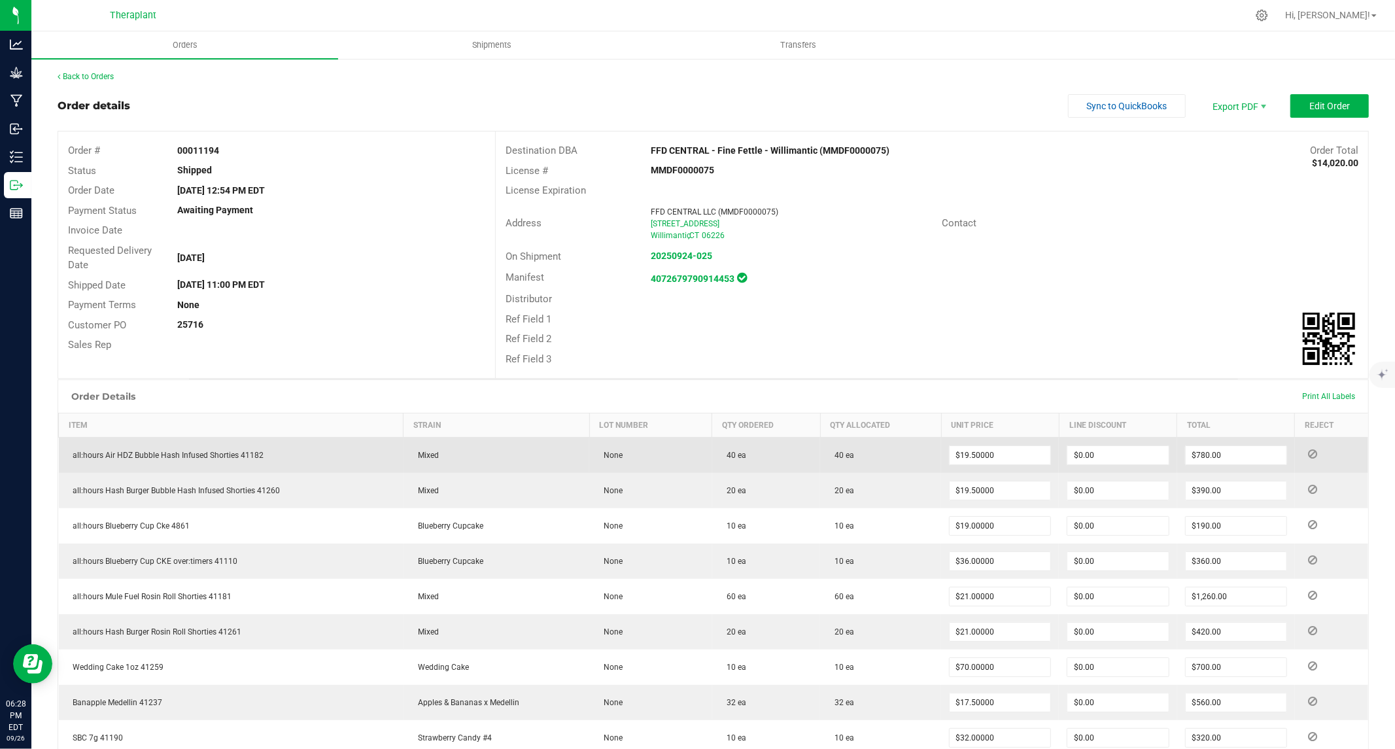
drag, startPoint x: 150, startPoint y: 453, endPoint x: 270, endPoint y: 461, distance: 119.9
click at [270, 461] on td "all:hours Air HDZ Bubble Hash Infused Shorties 41182" at bounding box center [231, 456] width 345 height 36
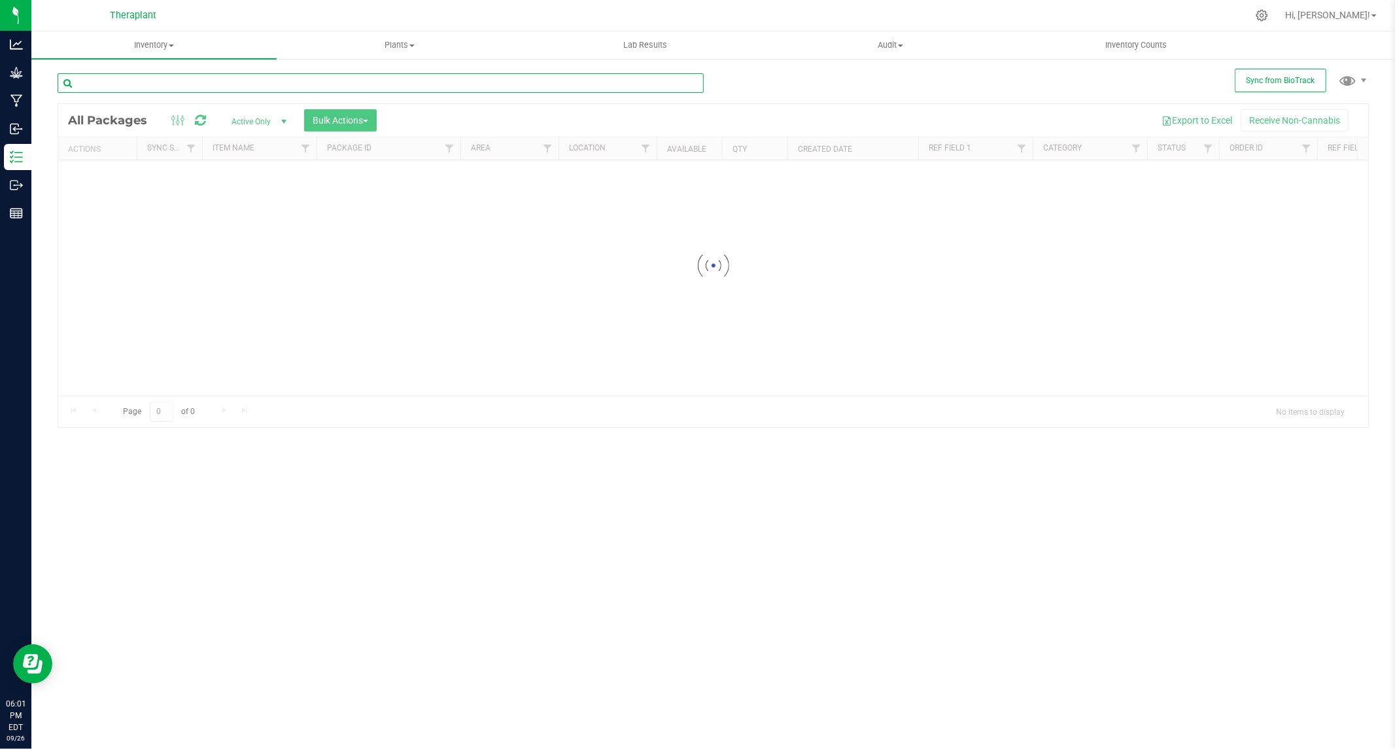
click at [212, 86] on input "text" at bounding box center [381, 83] width 646 height 20
paste input "1011371910409268"
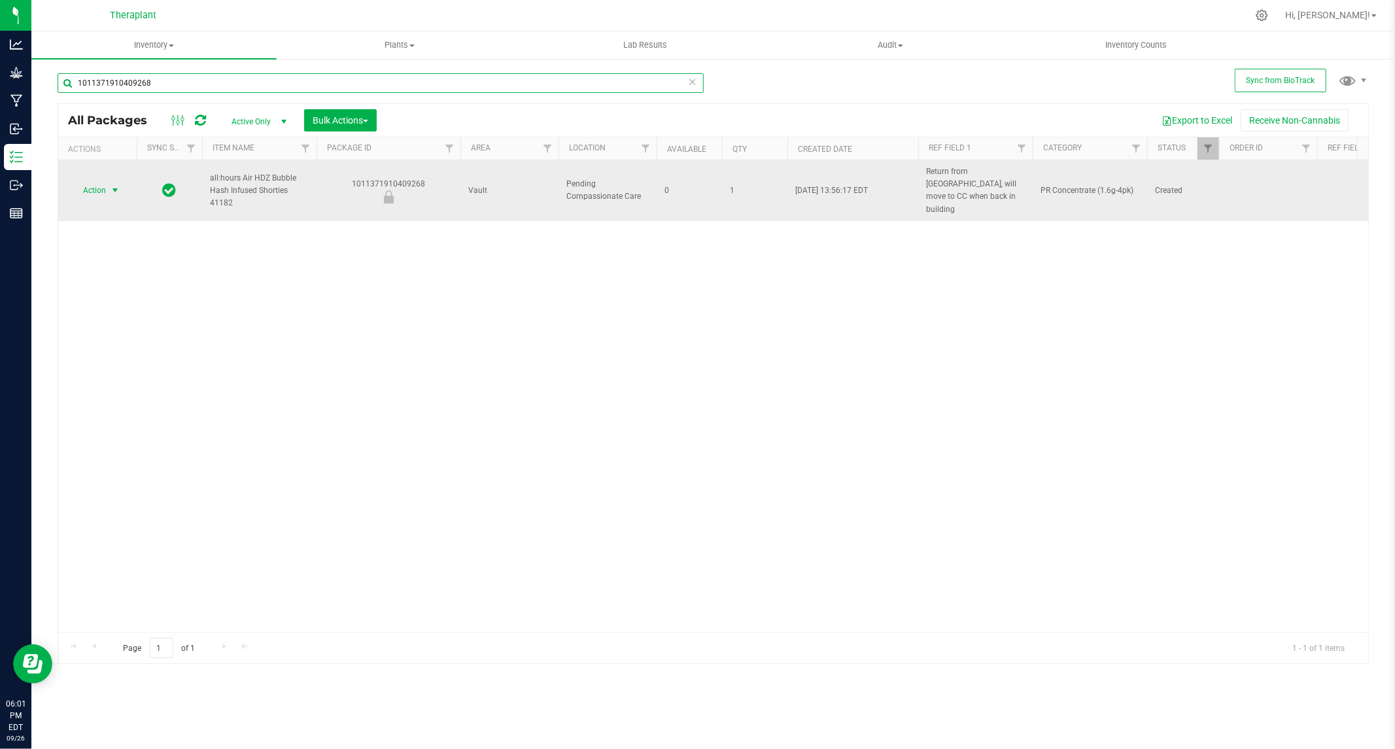
type input "1011371910409268"
click at [115, 185] on span "select" at bounding box center [115, 190] width 10 height 10
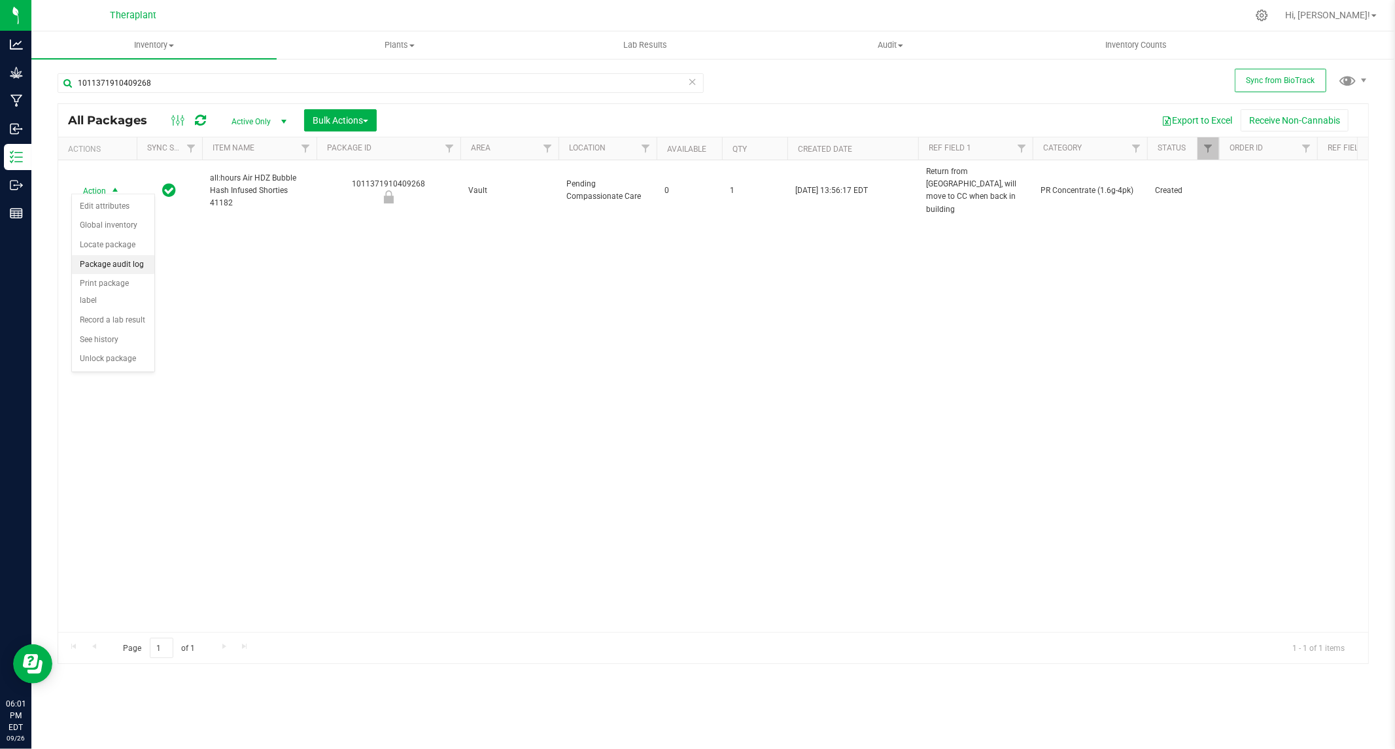
click at [115, 264] on li "Package audit log" at bounding box center [113, 265] width 82 height 20
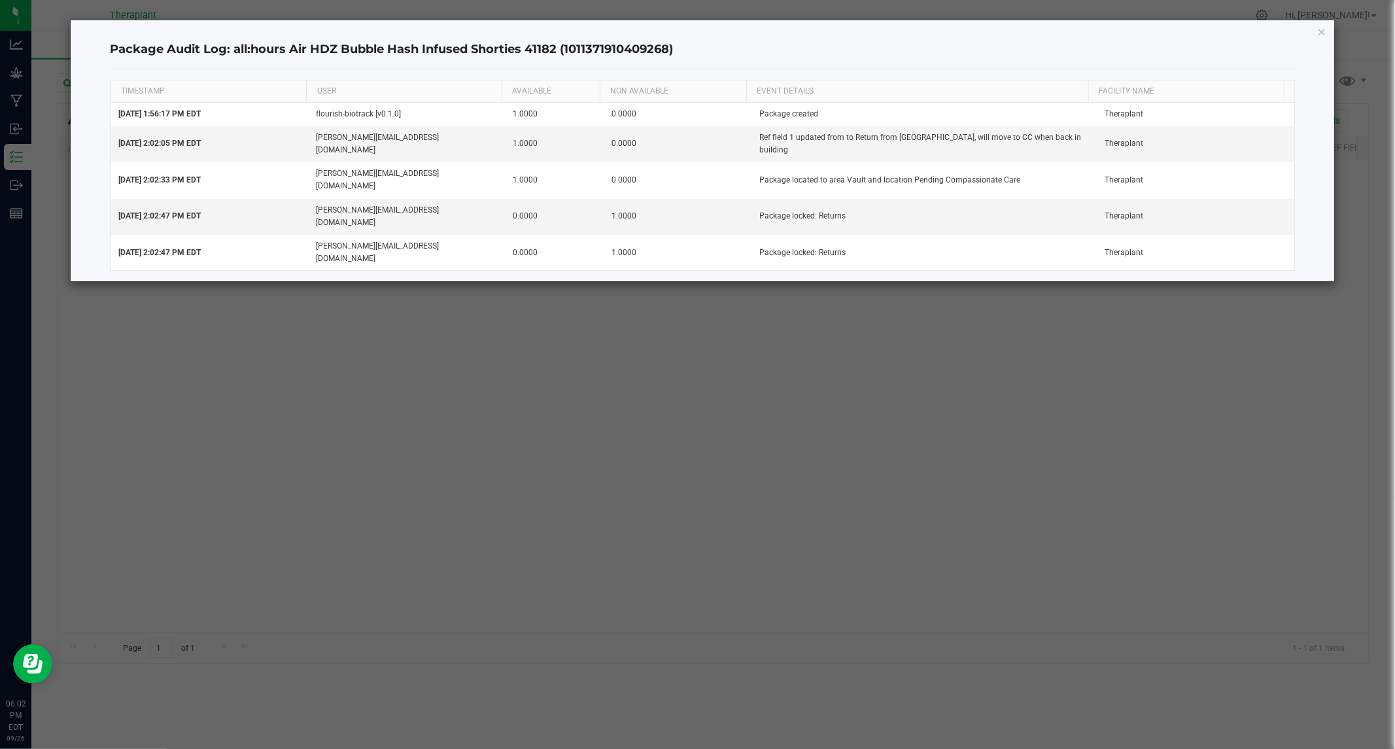
click at [1320, 33] on icon "button" at bounding box center [1322, 32] width 9 height 16
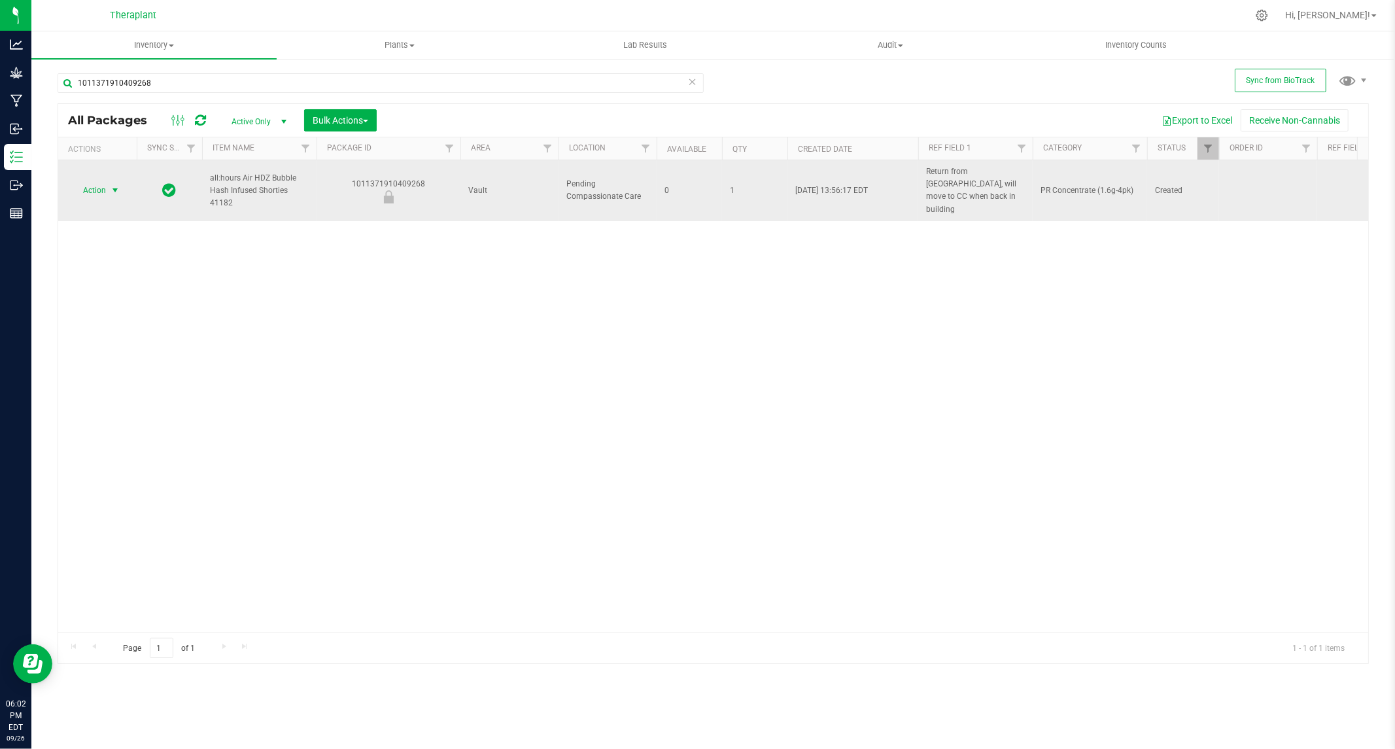
click at [114, 185] on span "select" at bounding box center [115, 190] width 10 height 10
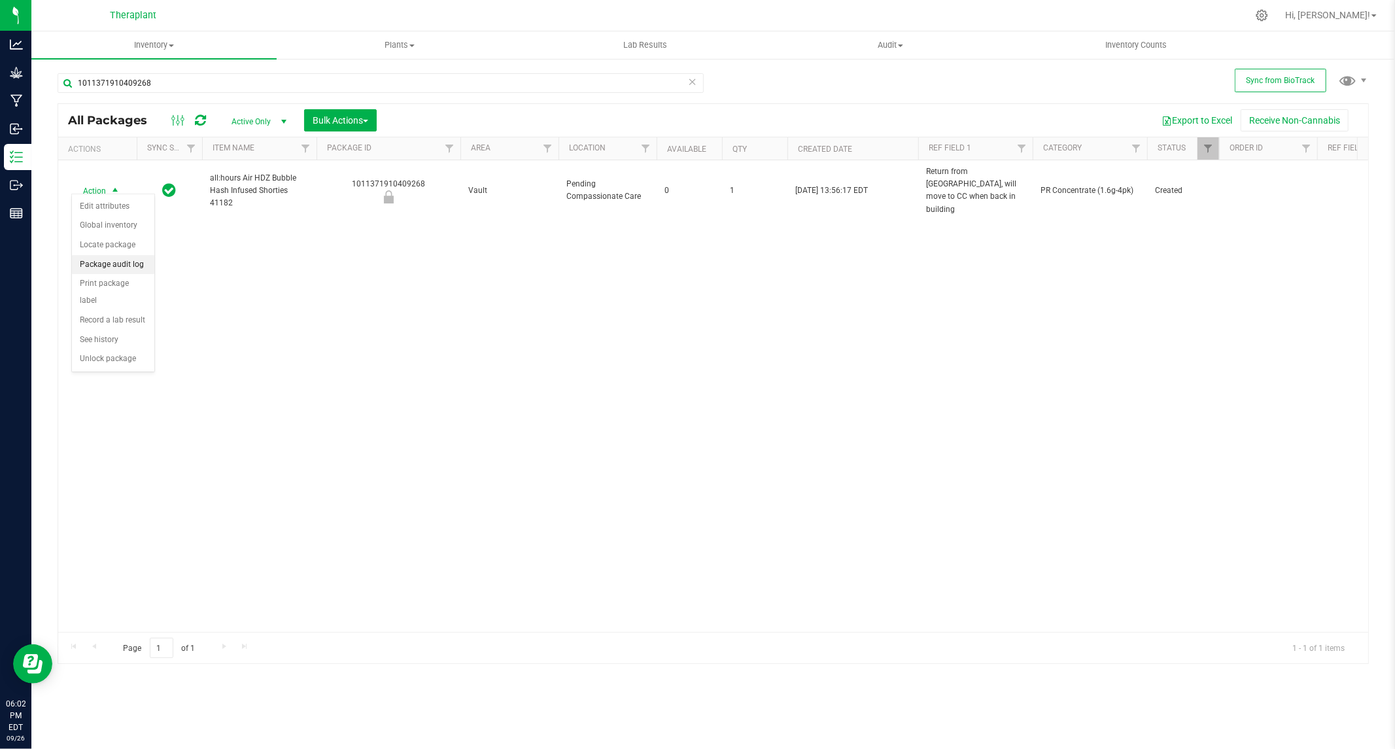
click at [118, 266] on li "Package audit log" at bounding box center [113, 265] width 82 height 20
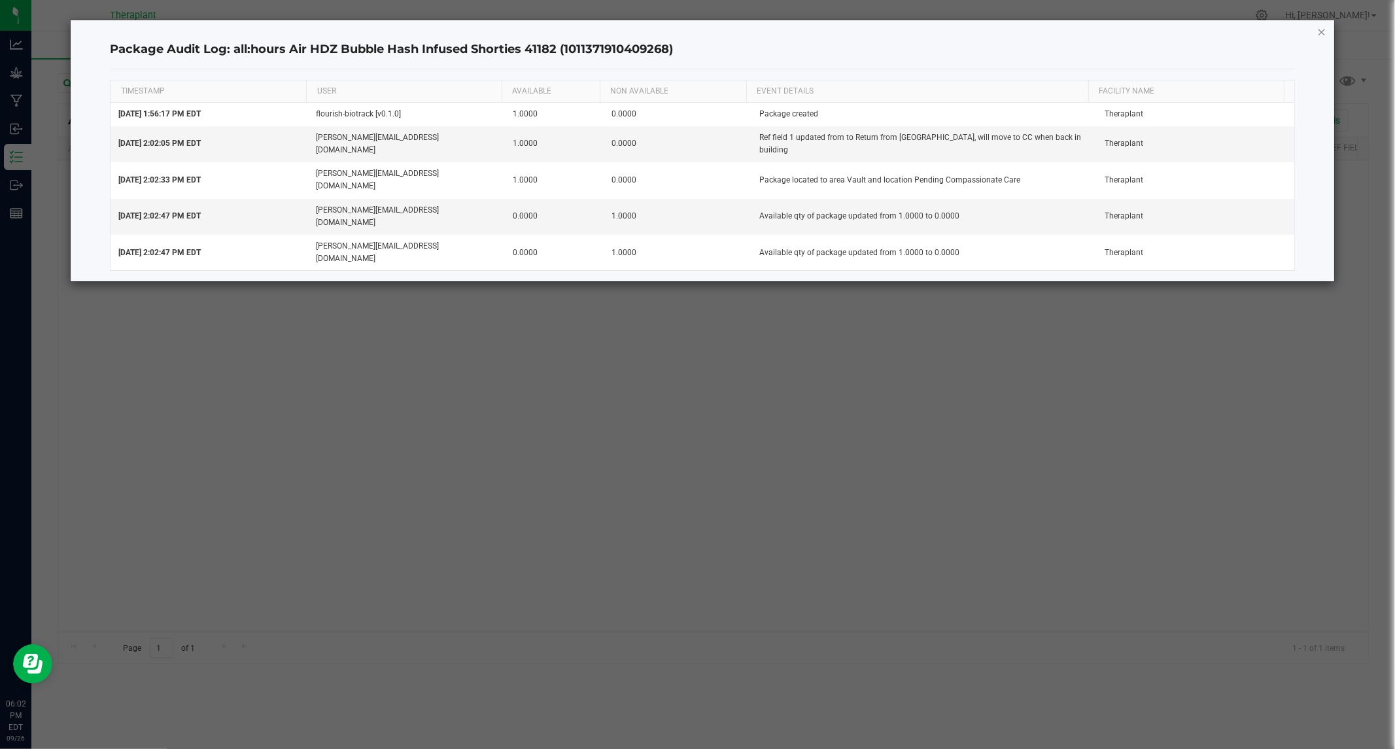
click at [1323, 31] on icon "button" at bounding box center [1322, 32] width 9 height 16
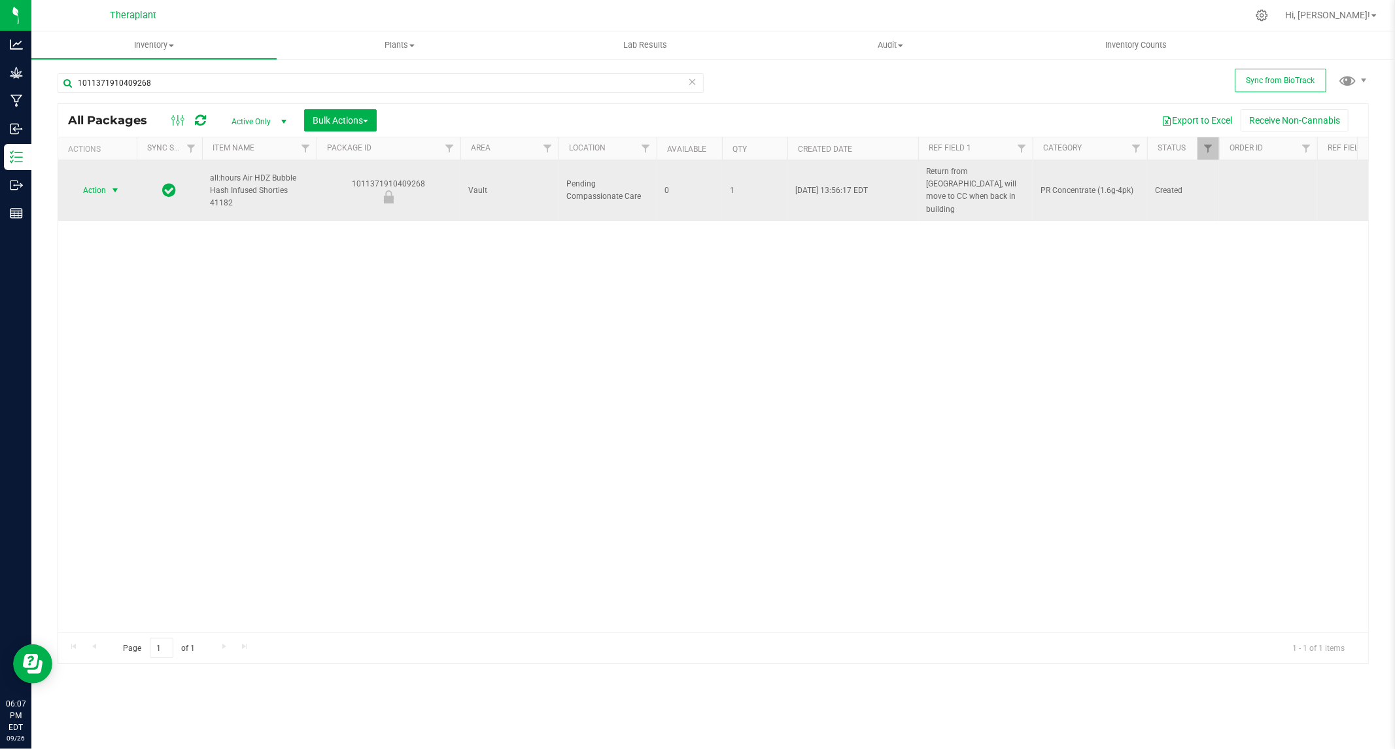
click at [111, 185] on span "select" at bounding box center [115, 190] width 10 height 10
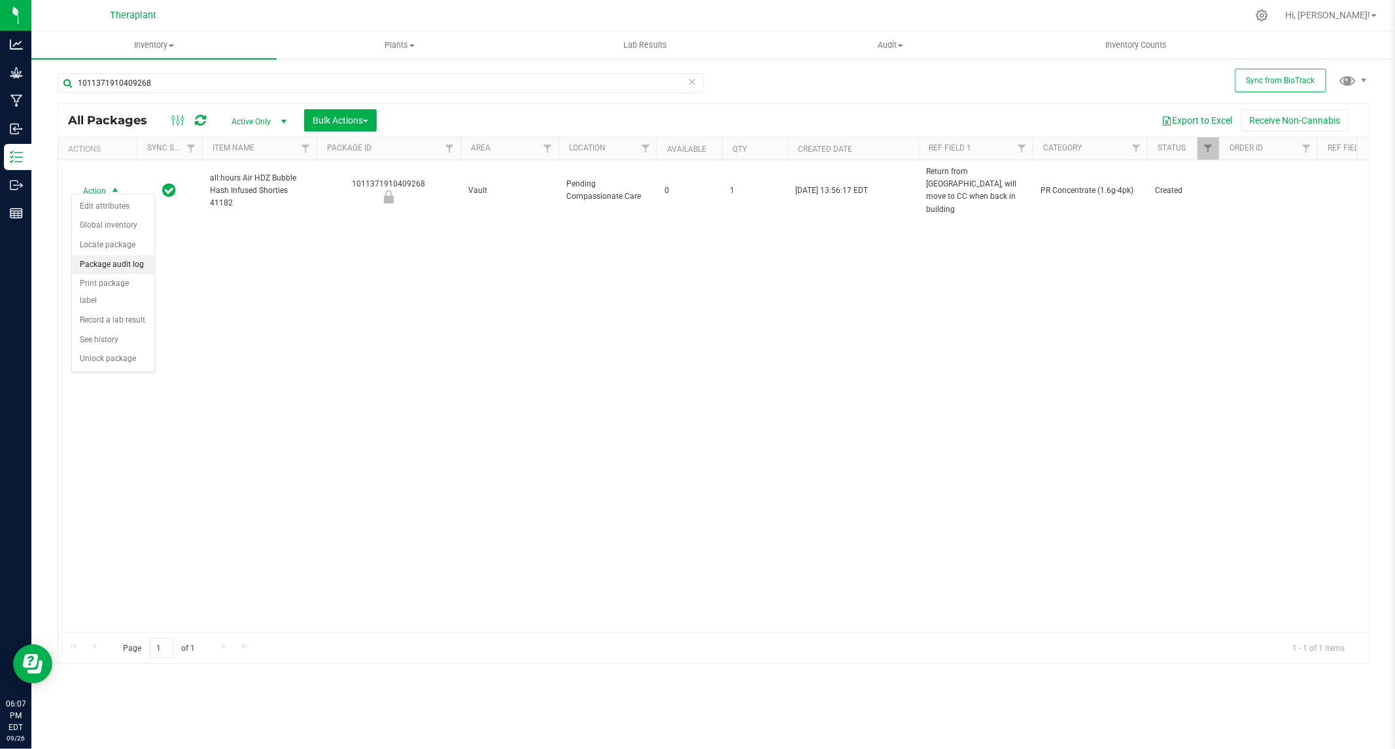
click at [125, 264] on li "Package audit log" at bounding box center [113, 265] width 82 height 20
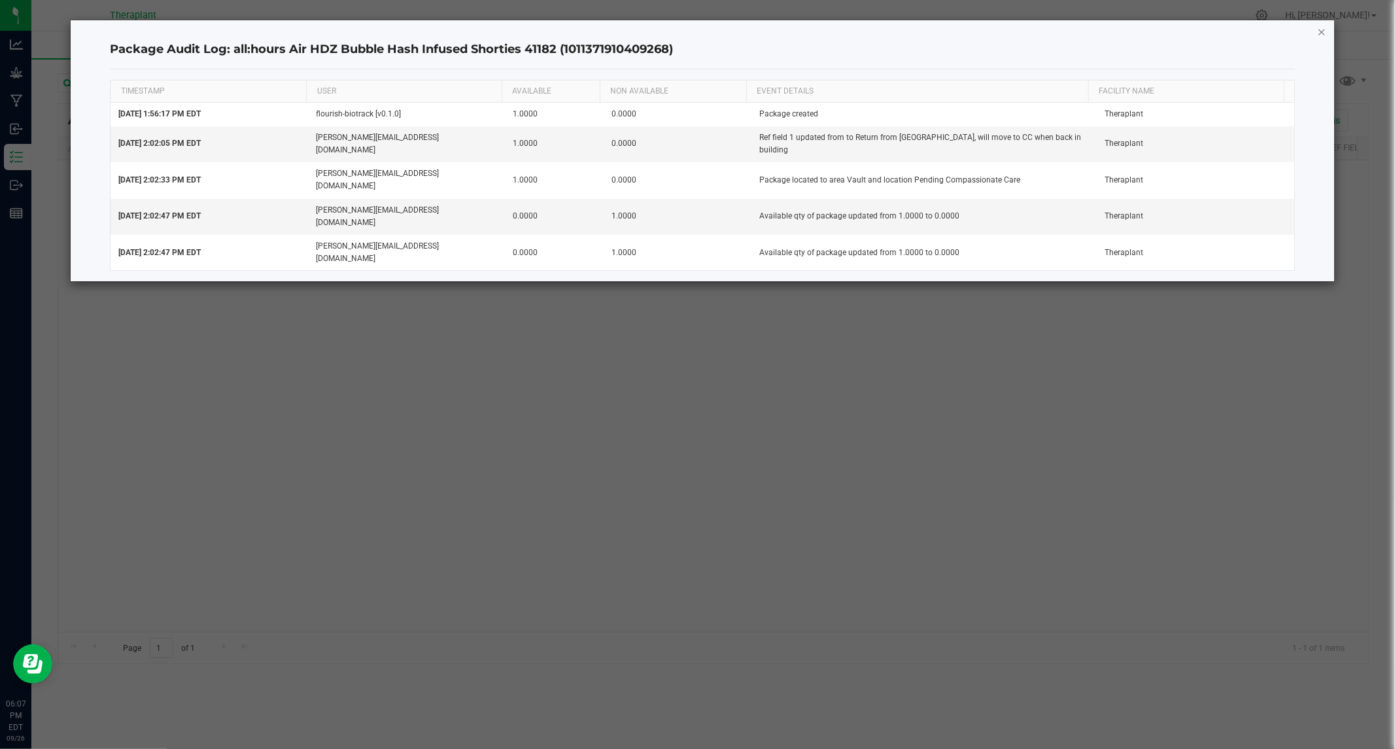
click at [1325, 33] on icon "button" at bounding box center [1322, 32] width 9 height 16
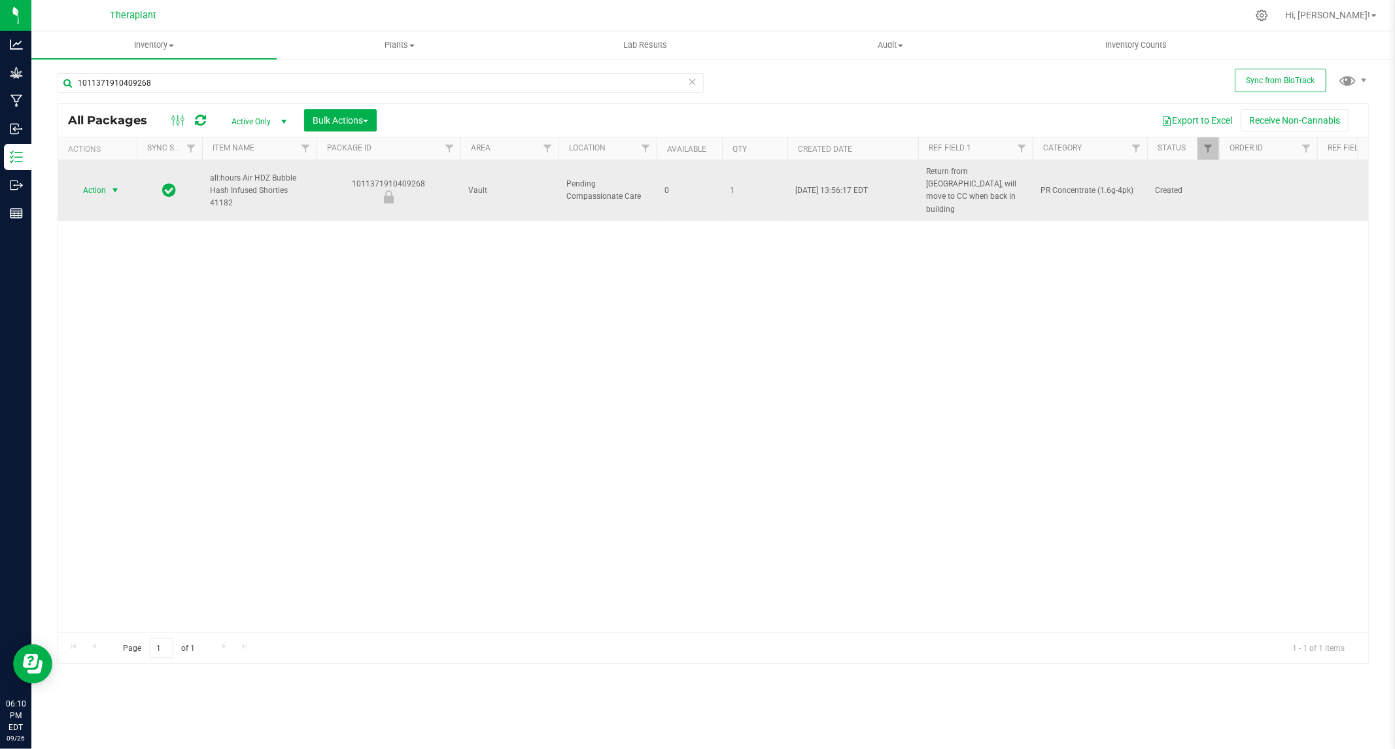
click at [393, 178] on div "1011371910409268" at bounding box center [389, 191] width 148 height 26
copy div "1011371910409268"
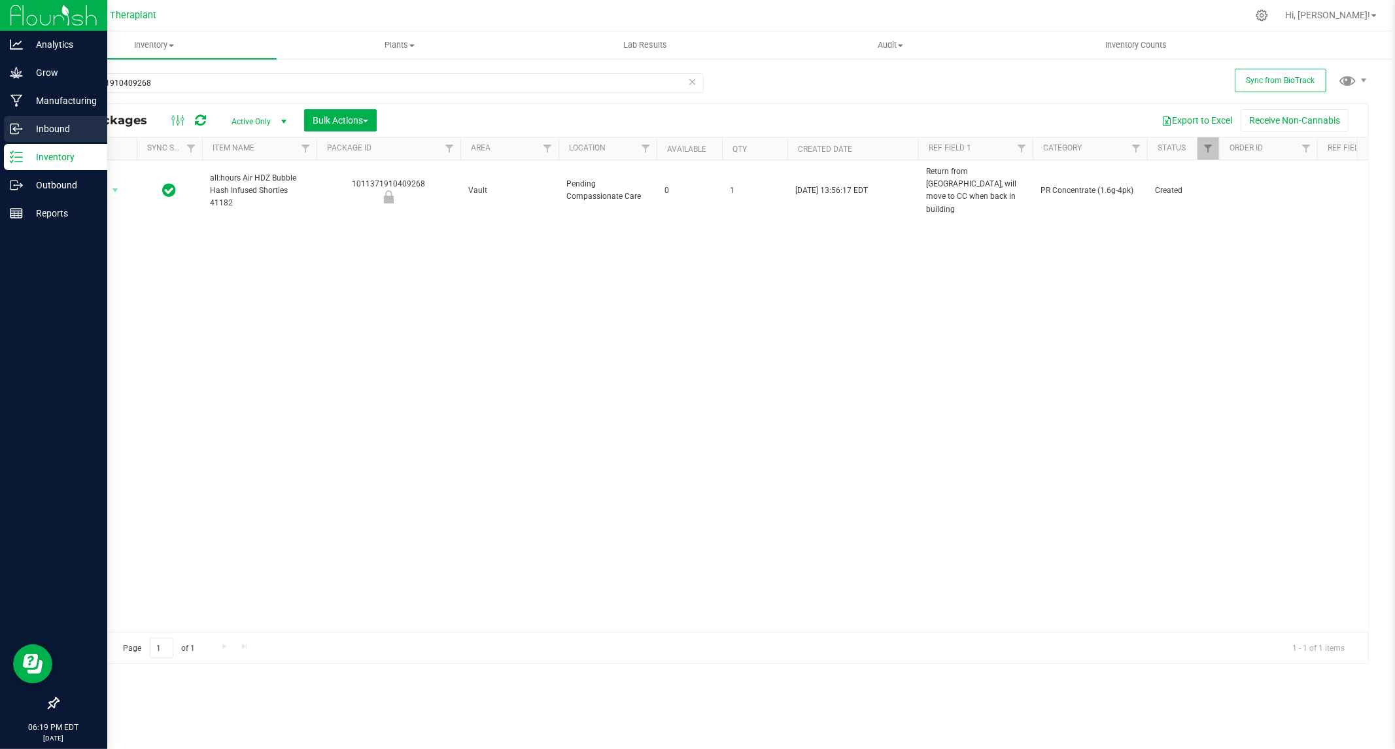
click at [46, 128] on p "Inbound" at bounding box center [62, 129] width 79 height 16
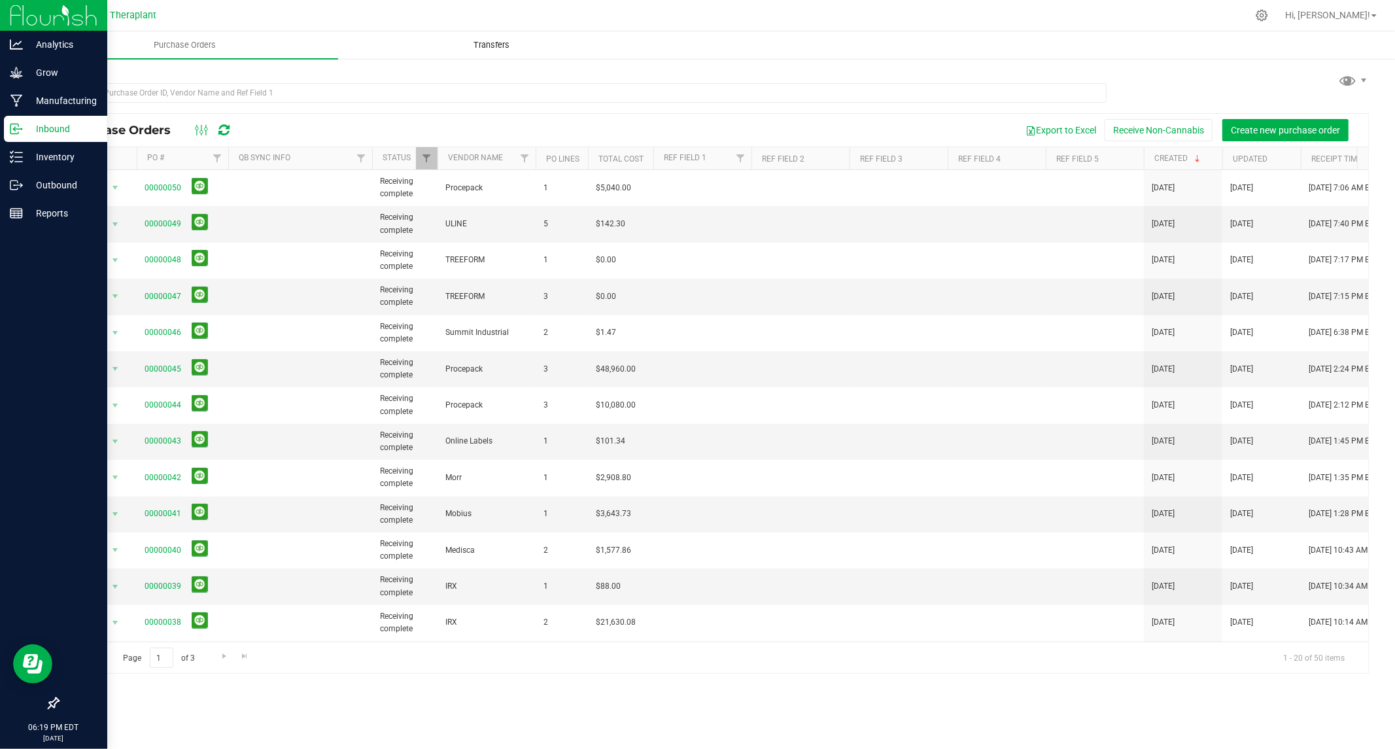
click at [499, 41] on span "Transfers" at bounding box center [491, 45] width 71 height 12
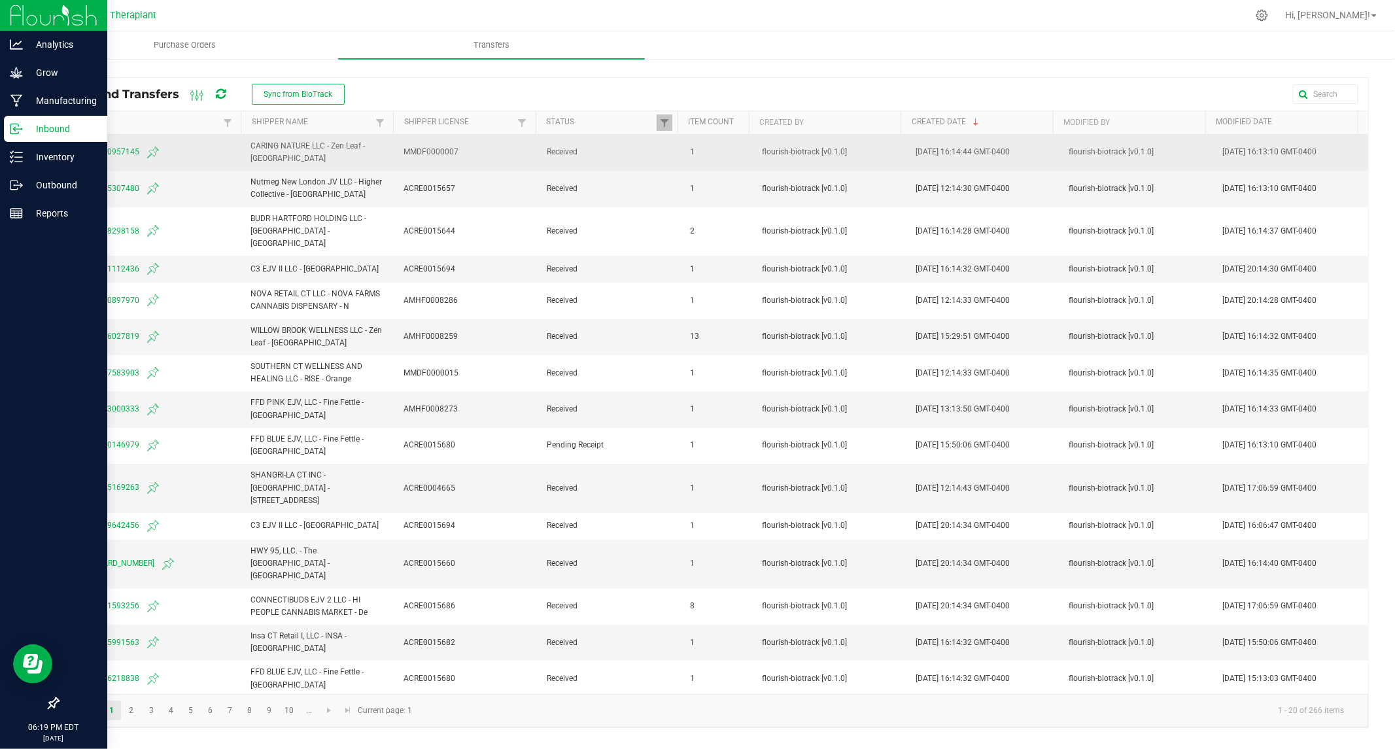
click at [96, 148] on span "6188724720957145" at bounding box center [150, 153] width 169 height 16
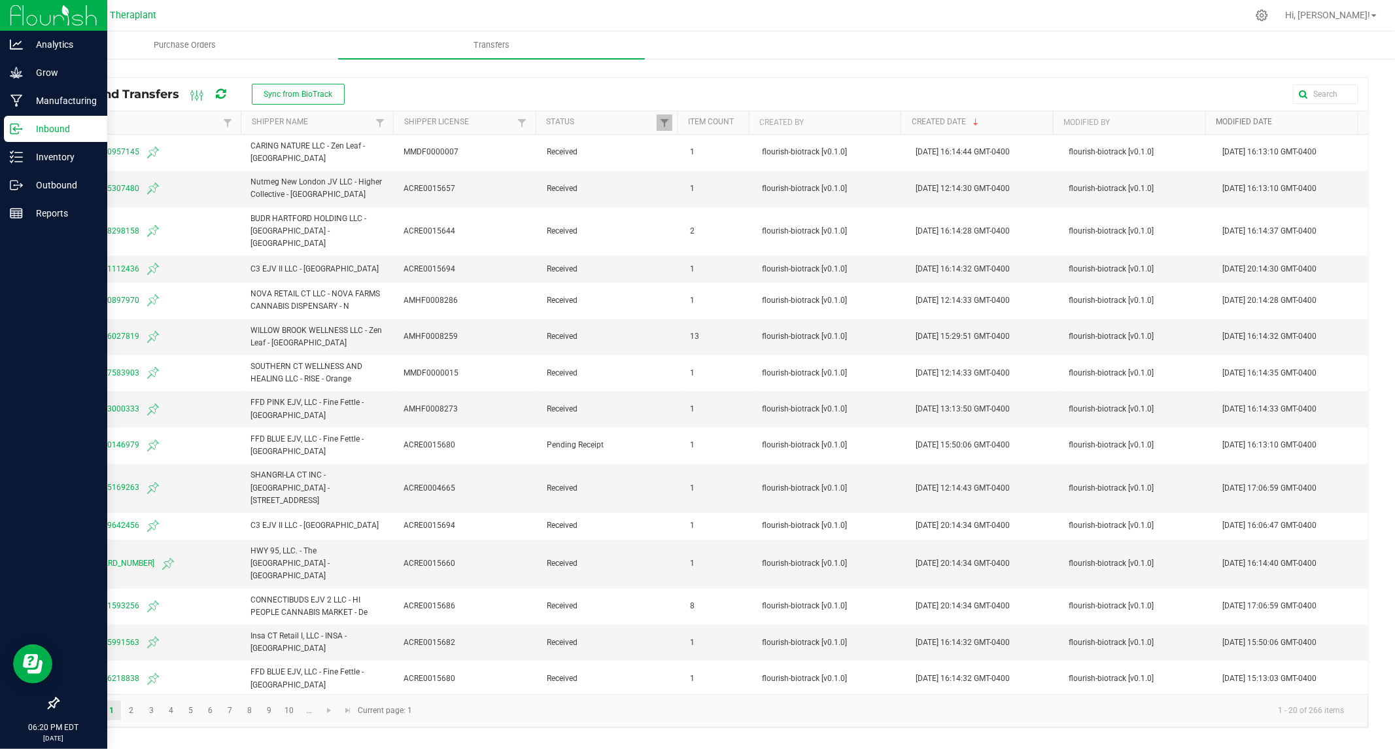
click at [1241, 118] on link "Modified Date" at bounding box center [1285, 122] width 137 height 10
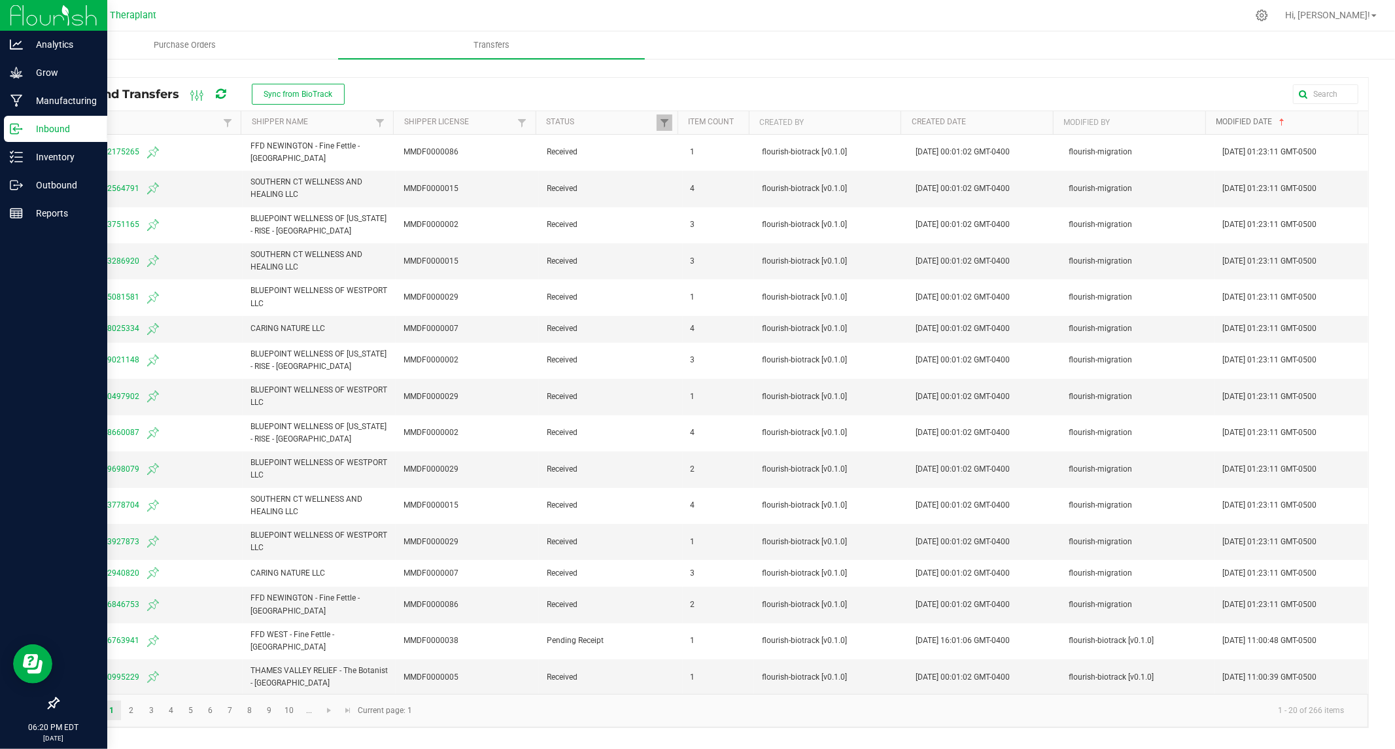
click at [1241, 118] on link "Modified Date" at bounding box center [1285, 122] width 137 height 10
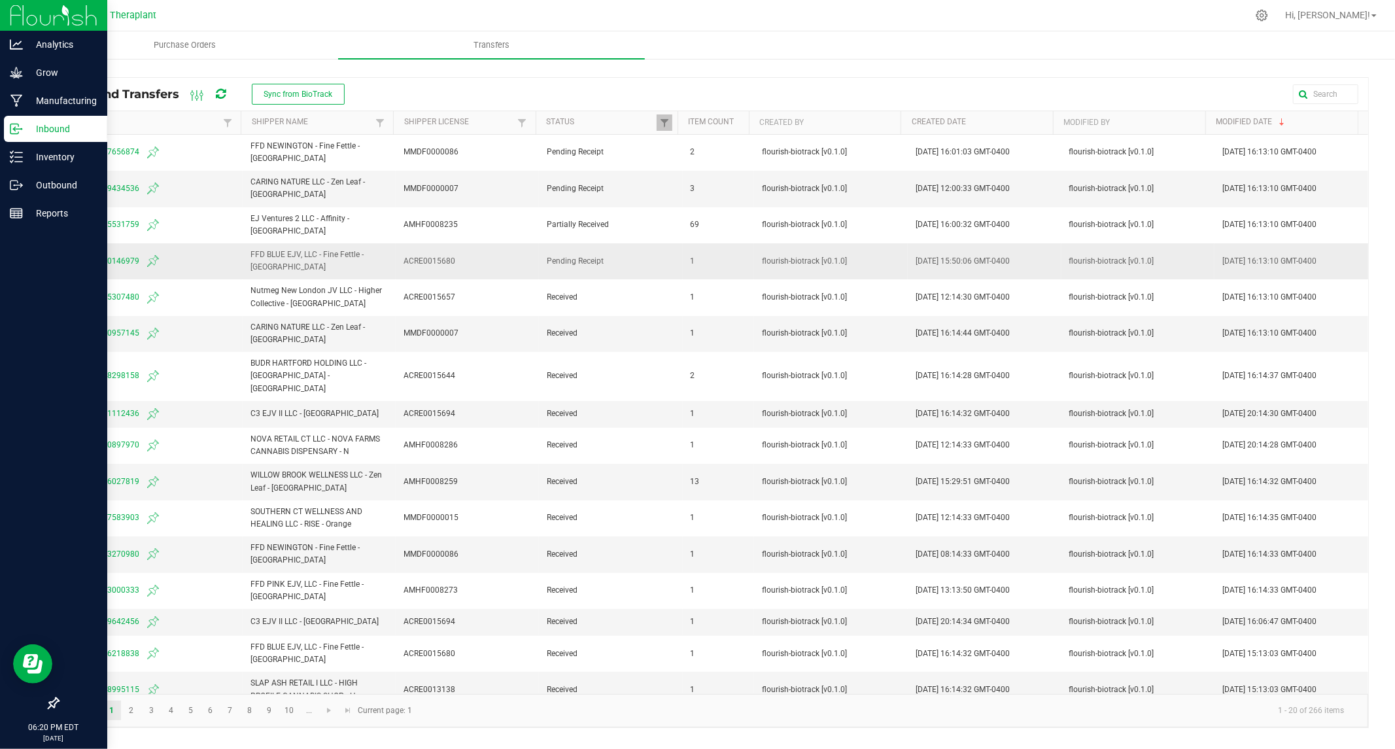
click at [107, 253] on span "8950412210146979" at bounding box center [150, 261] width 169 height 16
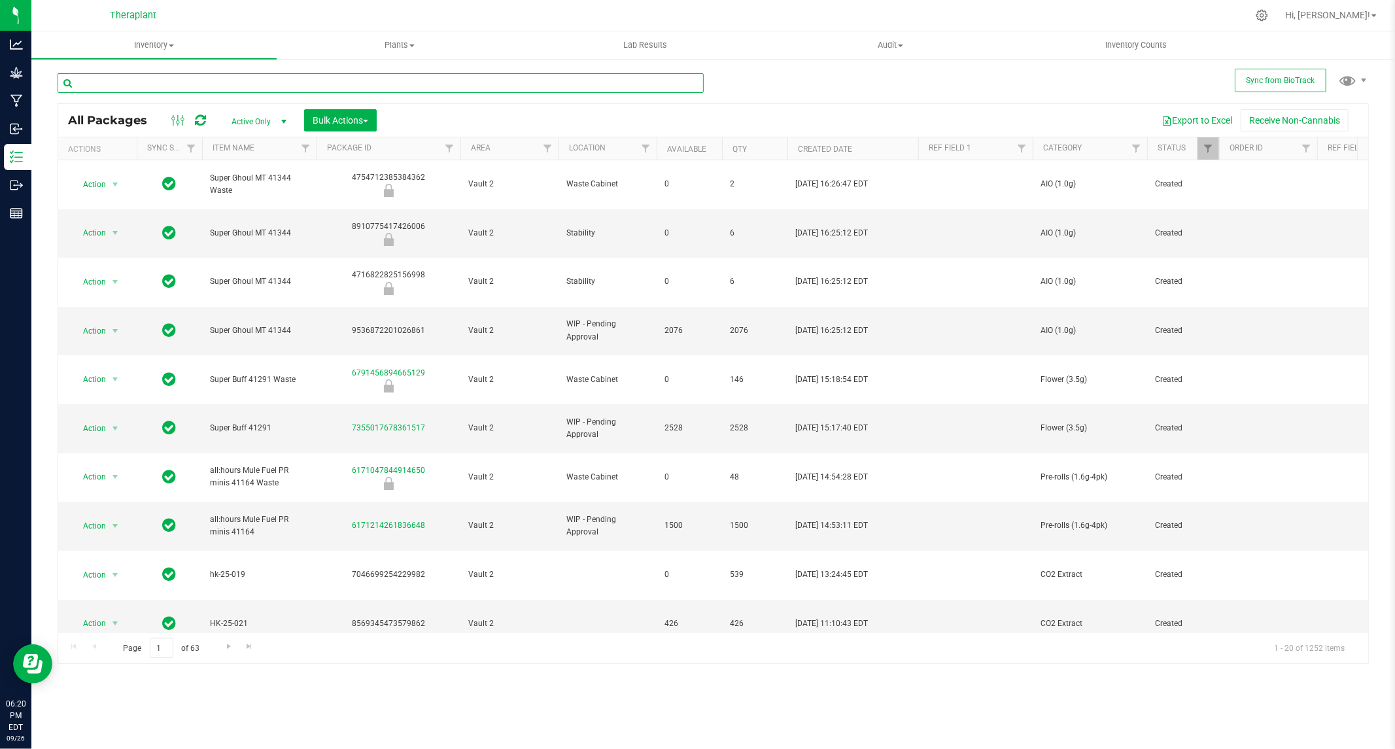
click at [432, 82] on input "text" at bounding box center [381, 83] width 646 height 20
paste input "1011371910409268"
type input "1011371910409268"
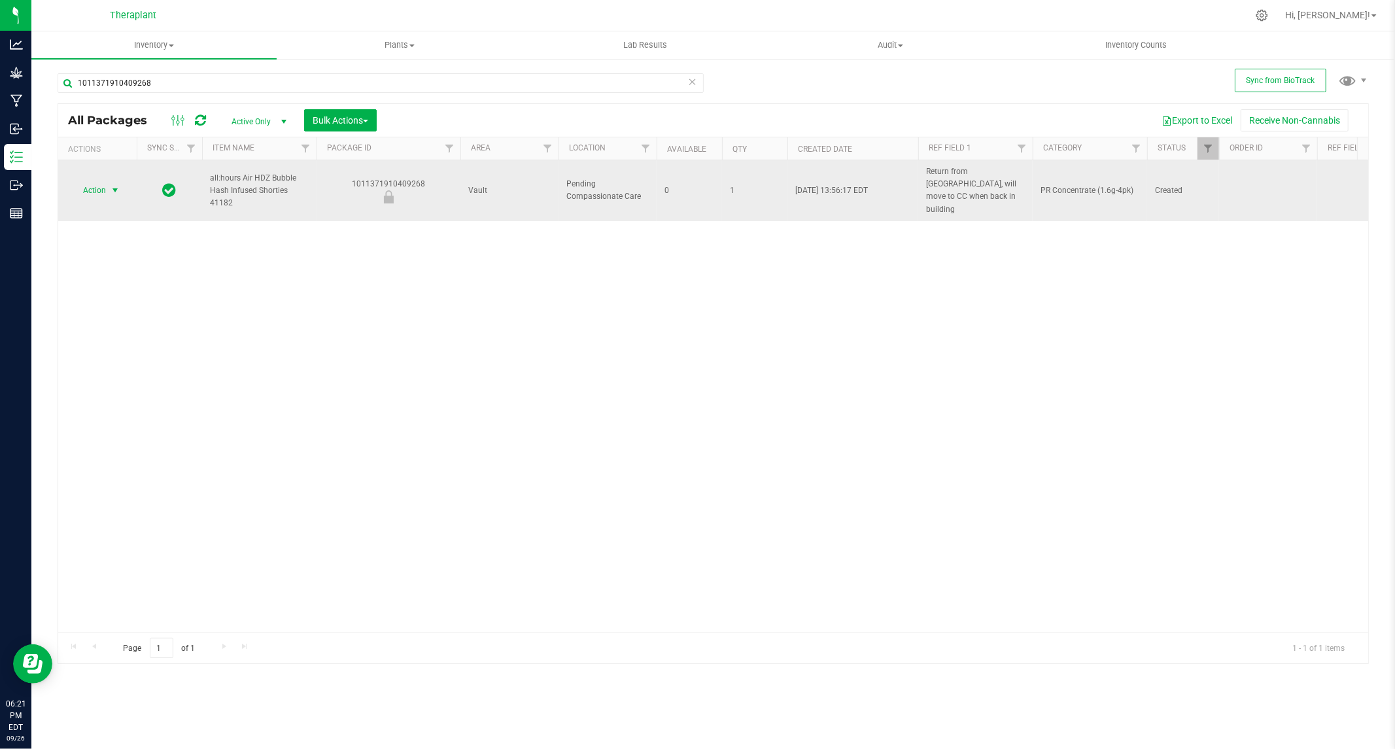
click at [115, 185] on span "select" at bounding box center [115, 190] width 10 height 10
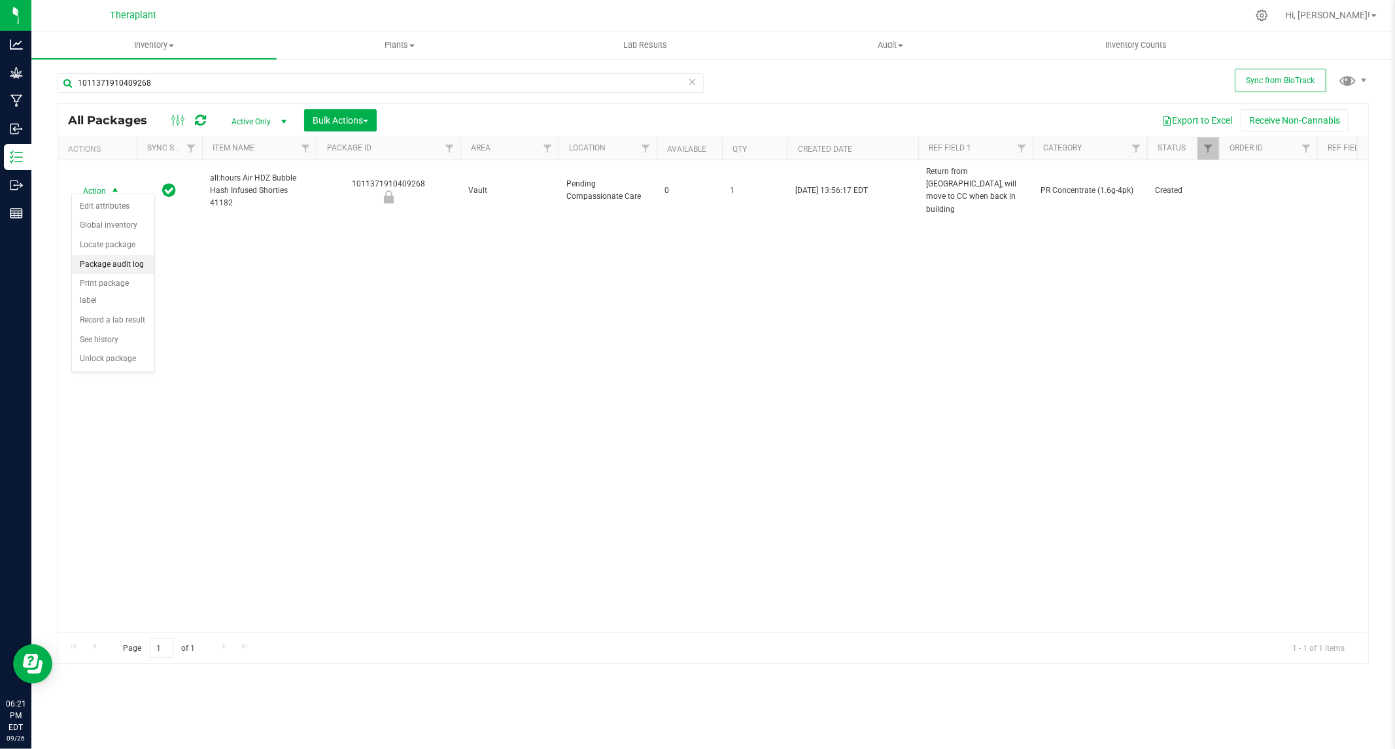
click at [111, 263] on li "Package audit log" at bounding box center [113, 265] width 82 height 20
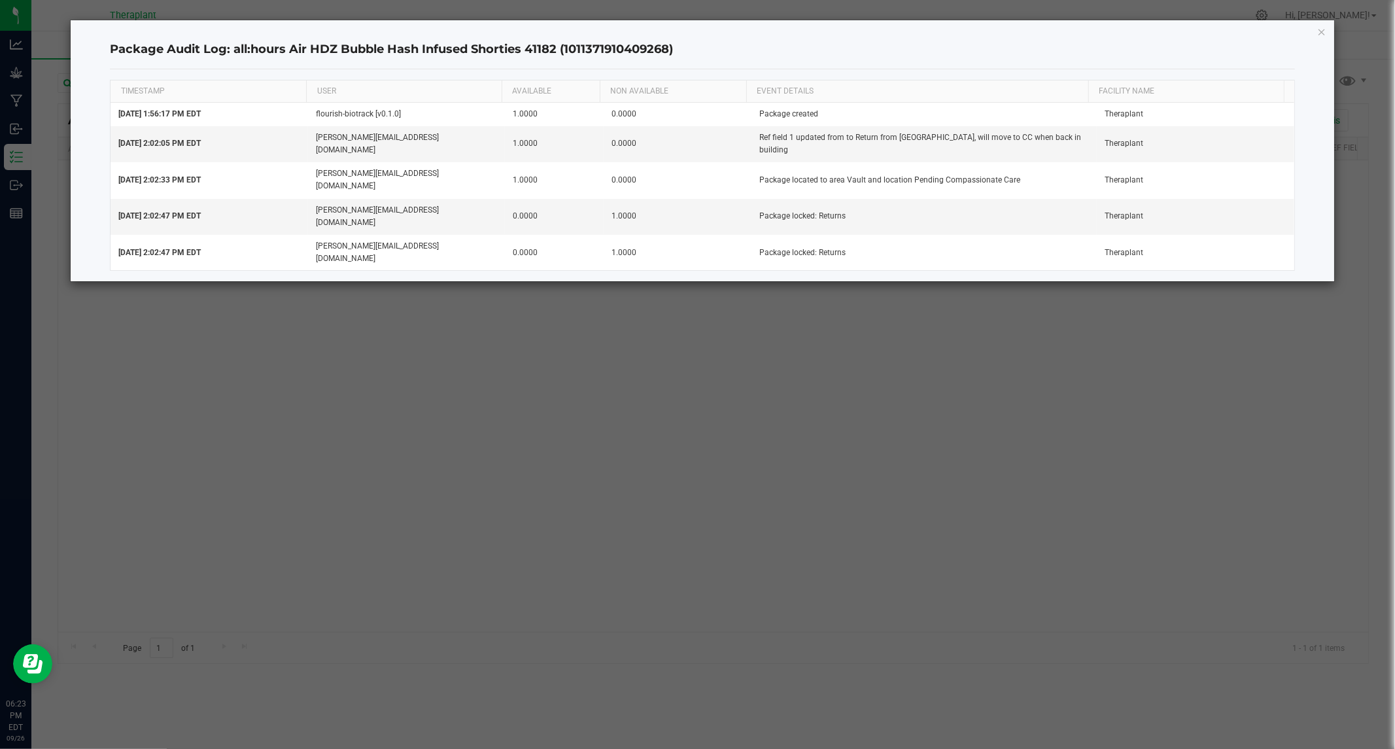
click at [628, 53] on h4 "Package Audit Log: all:hours Air HDZ Bubble Hash Infused Shorties 41182 (101137…" at bounding box center [702, 49] width 1185 height 17
copy h4 "1011371910409268"
click at [1323, 30] on icon "button" at bounding box center [1322, 32] width 9 height 16
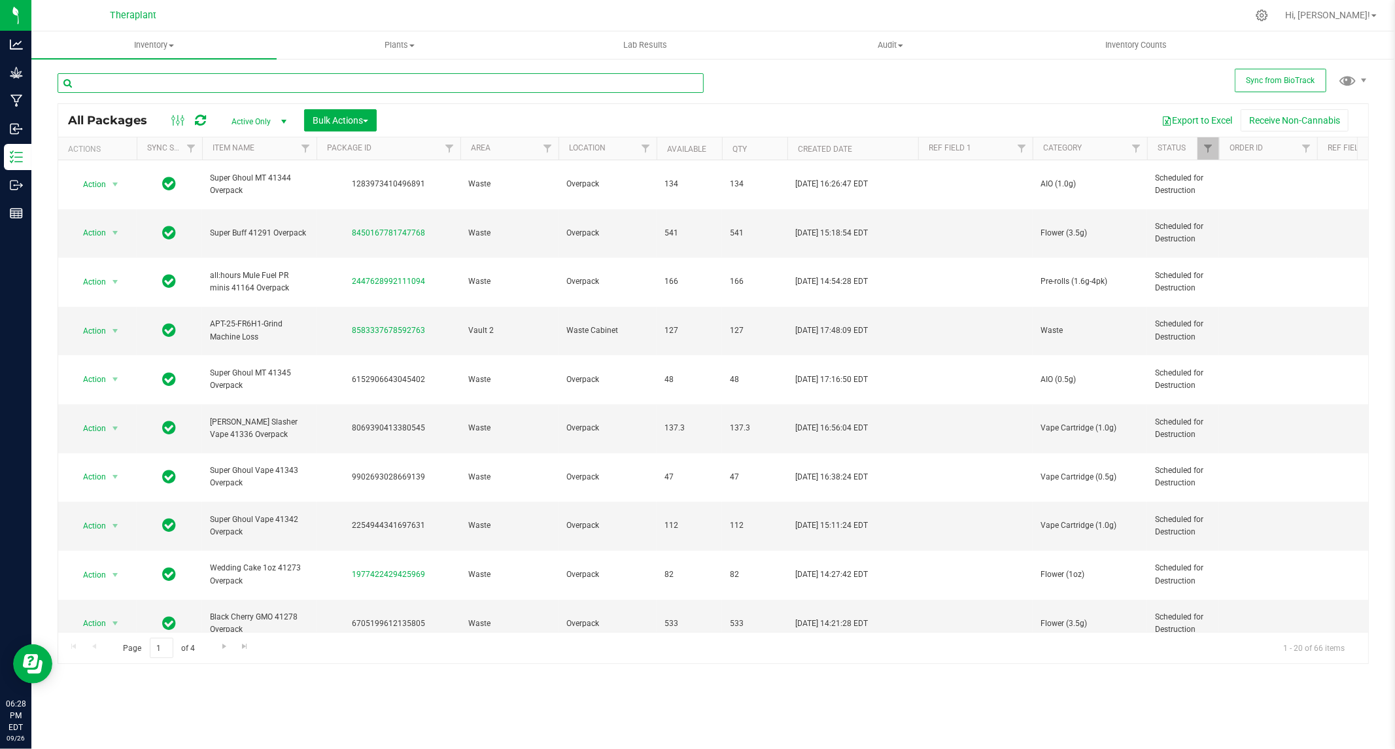
click at [211, 77] on input "text" at bounding box center [381, 83] width 646 height 20
paste input "all:hours Air HDZ Bubble Hash Infused Shorties 41182"
type input "all:hours Air HDZ Bubble Hash Infused Shorties 41182"
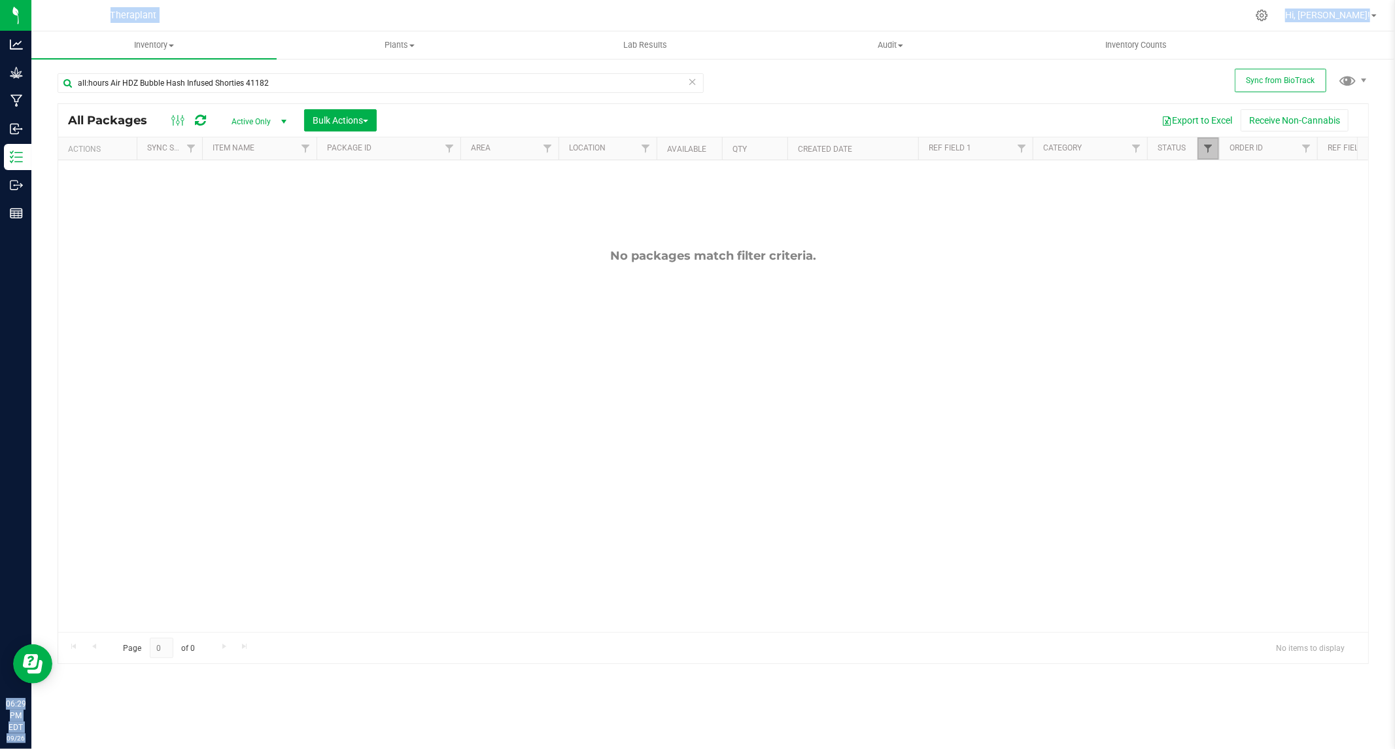
click at [1211, 145] on span "Filter" at bounding box center [1208, 148] width 10 height 10
drag, startPoint x: 341, startPoint y: 88, endPoint x: -19, endPoint y: 77, distance: 360.7
click at [0, 77] on html "Analytics Grow Manufacturing Inbound Inventory Outbound Reports 06:29 PM EDT [D…" at bounding box center [697, 374] width 1395 height 749
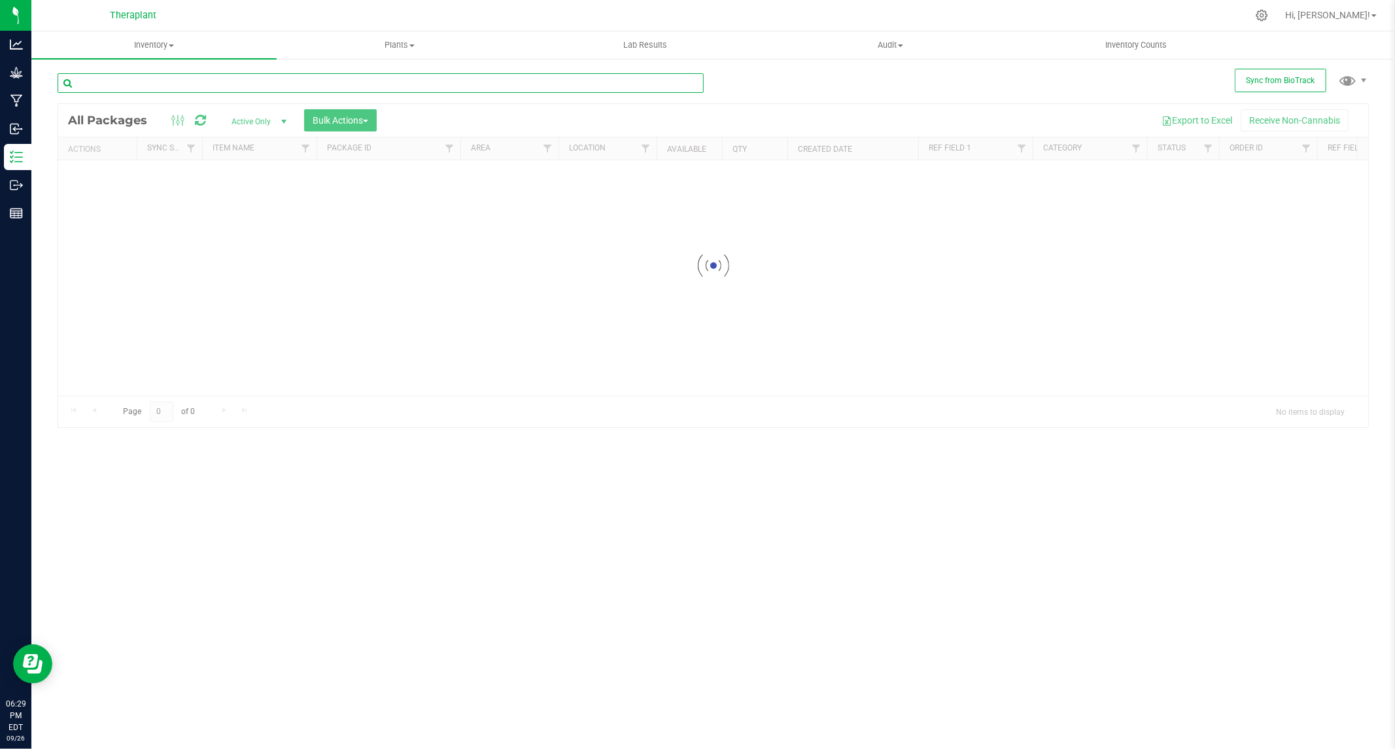
click at [194, 92] on input "text" at bounding box center [381, 83] width 646 height 20
paste input "all:hours Air HDZ Bubble Hash Infused Shorties 41182"
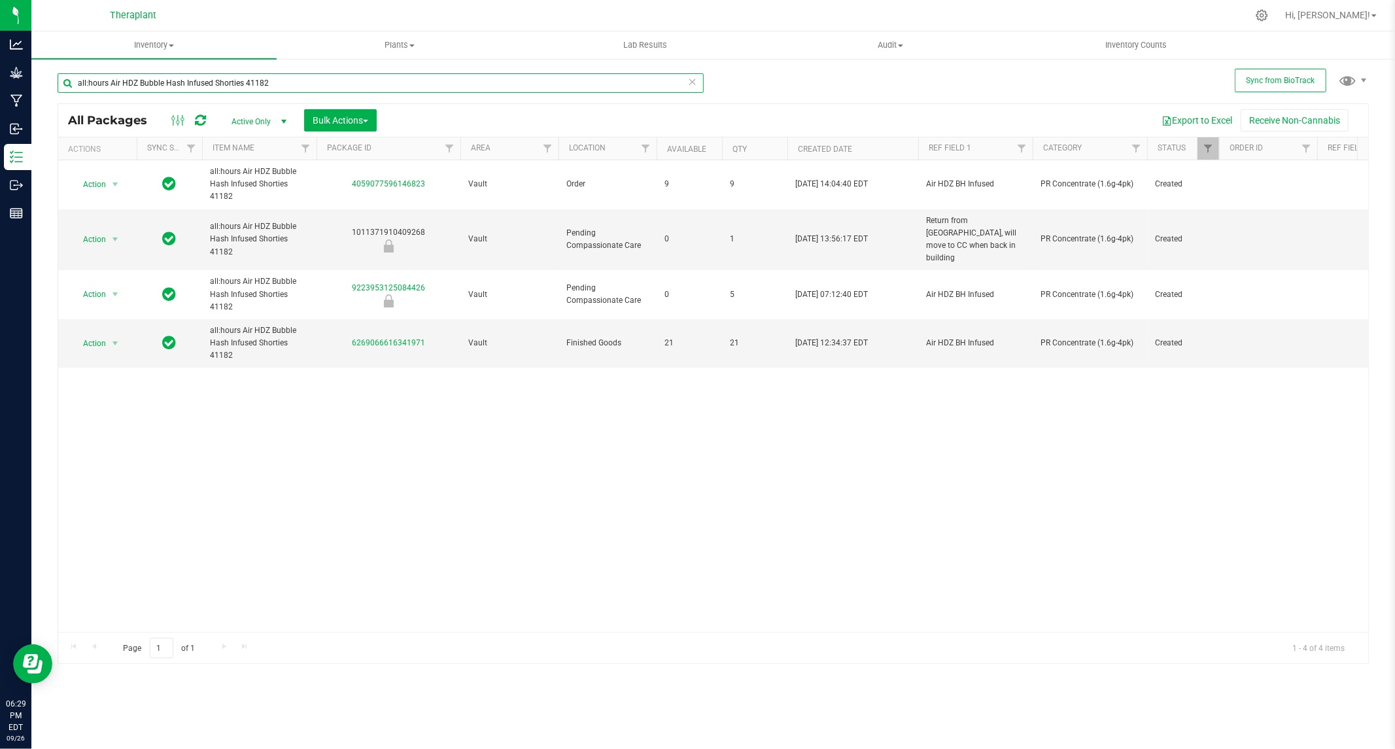
type input "all:hours Air HDZ Bubble Hash Infused Shorties 41182"
click at [283, 120] on span "select" at bounding box center [284, 121] width 10 height 10
click at [247, 195] on li "All" at bounding box center [255, 202] width 71 height 20
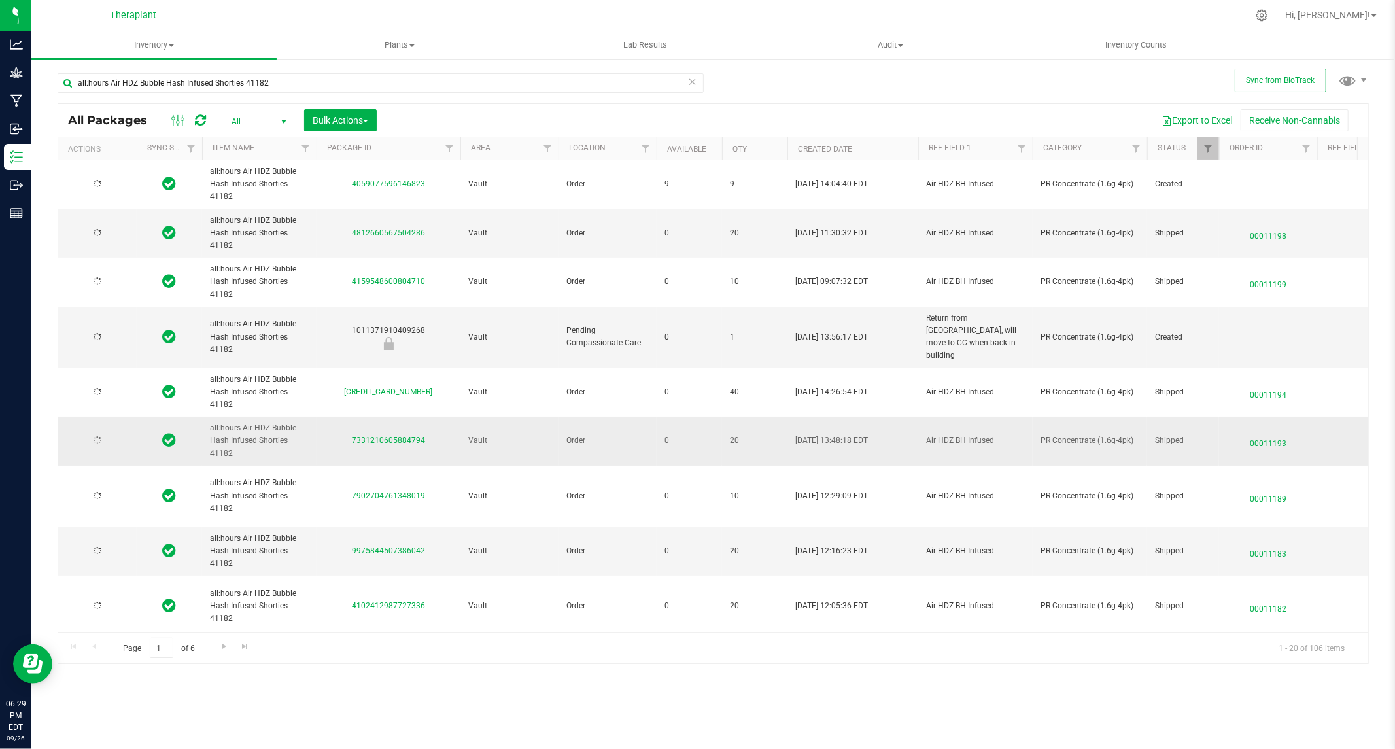
type input "2026-08-01"
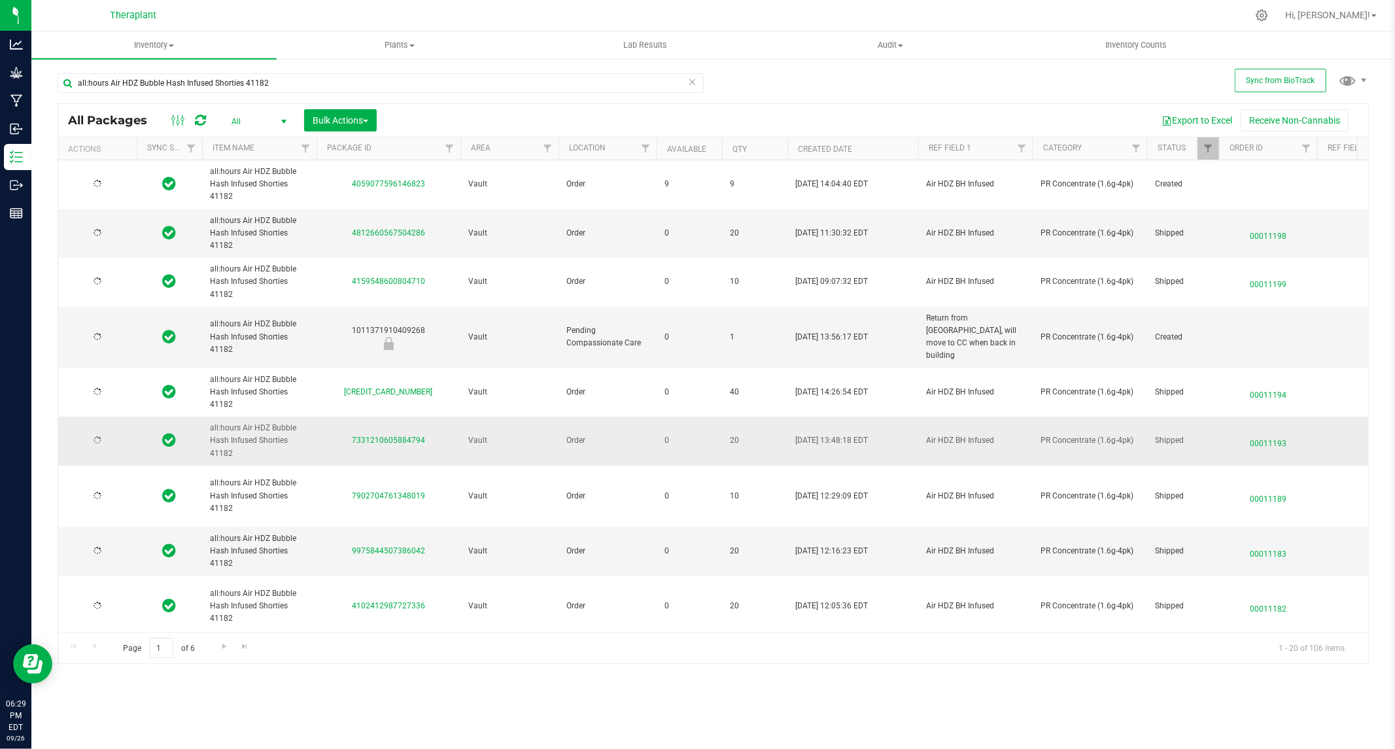
type input "2026-08-01"
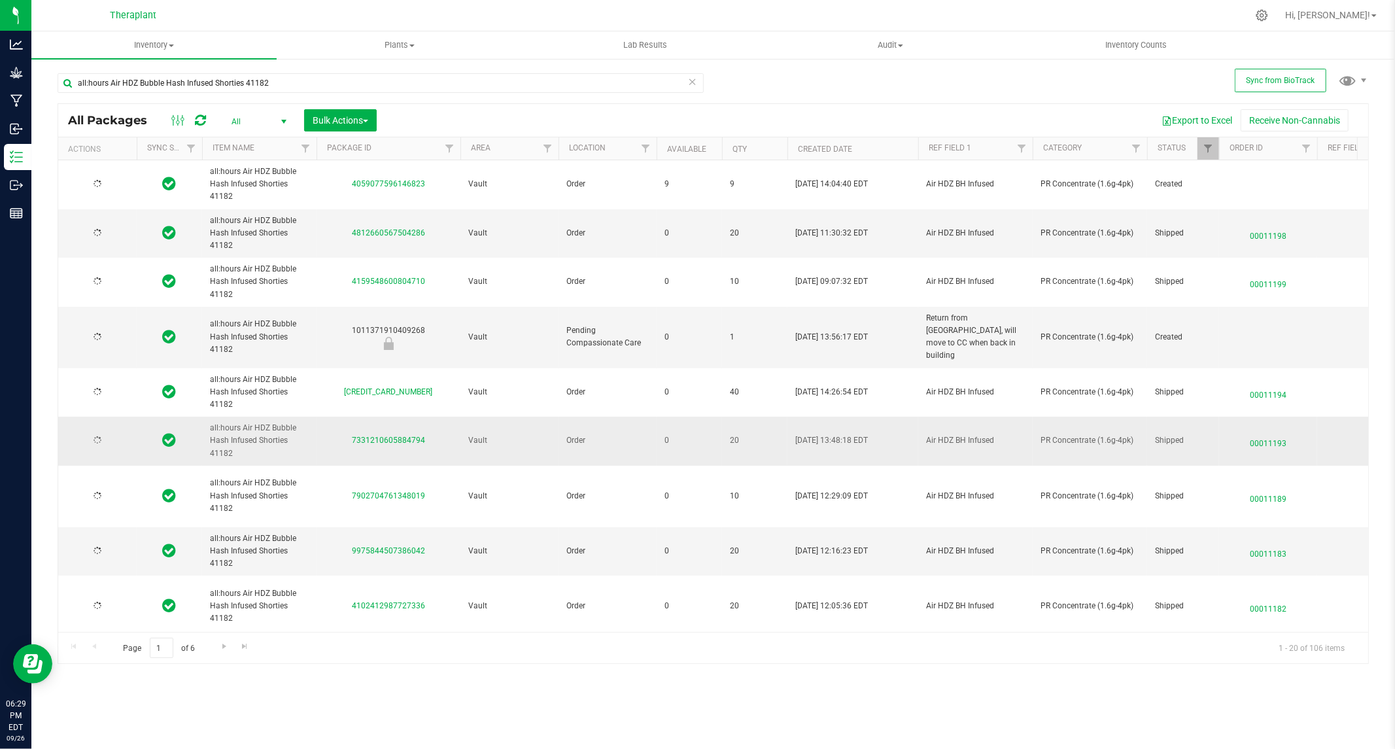
type input "2026-08-01"
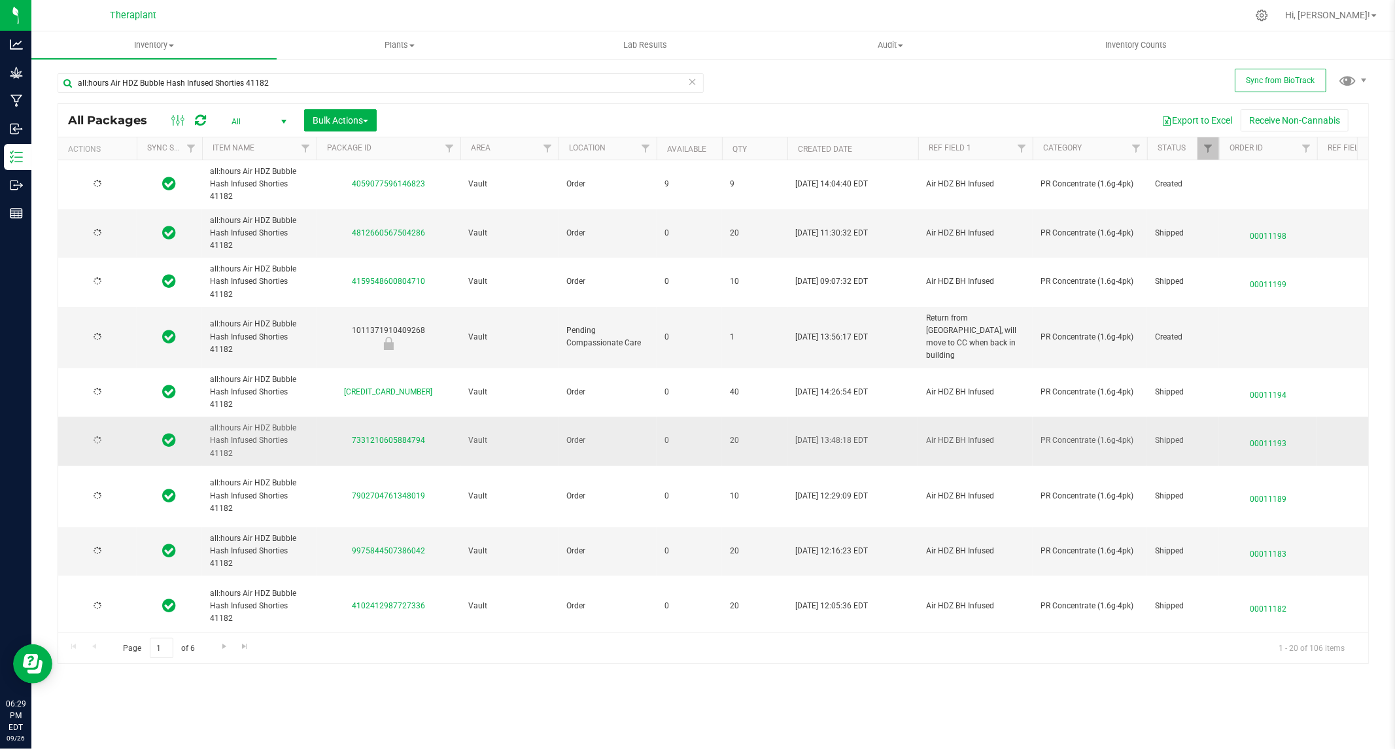
type input "2026-08-01"
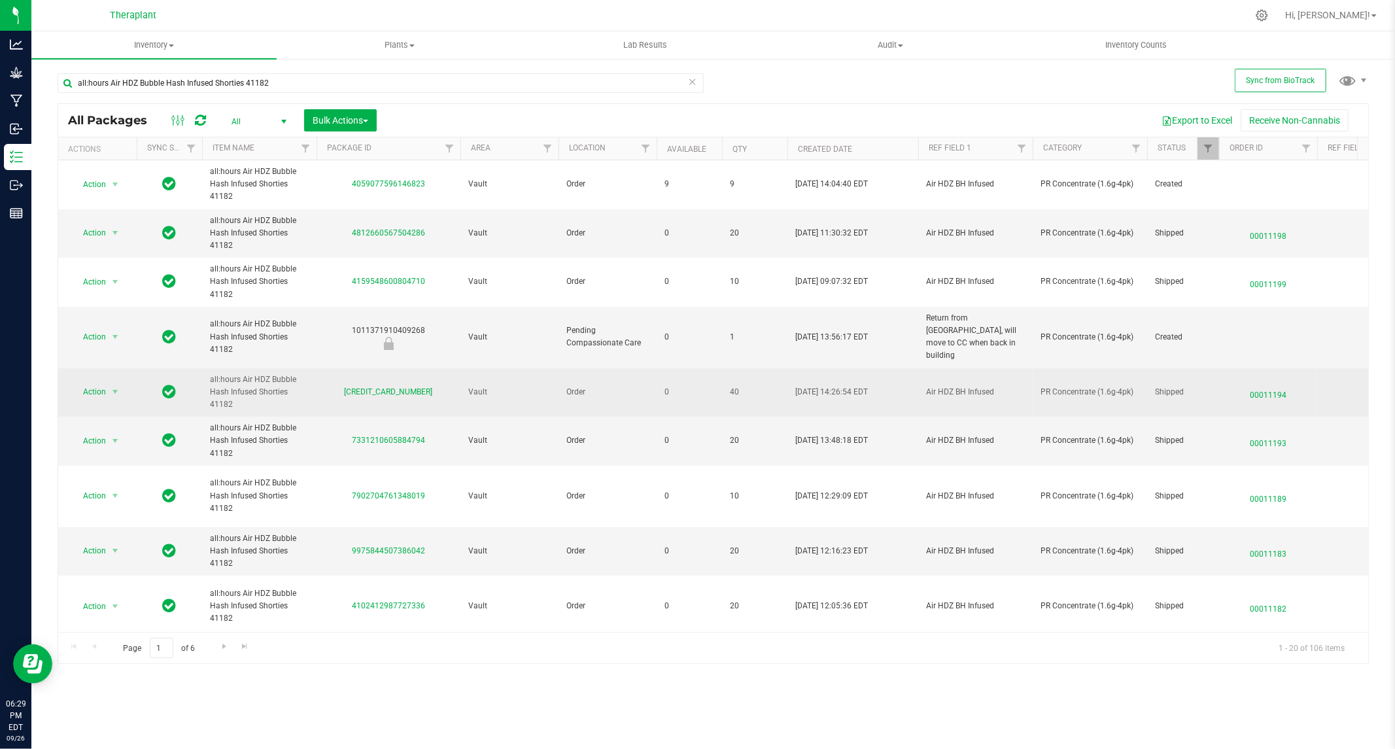
drag, startPoint x: 343, startPoint y: 381, endPoint x: 433, endPoint y: 379, distance: 89.6
click at [433, 386] on div "3675552775755521" at bounding box center [389, 392] width 148 height 12
click at [114, 387] on span "select" at bounding box center [115, 392] width 10 height 10
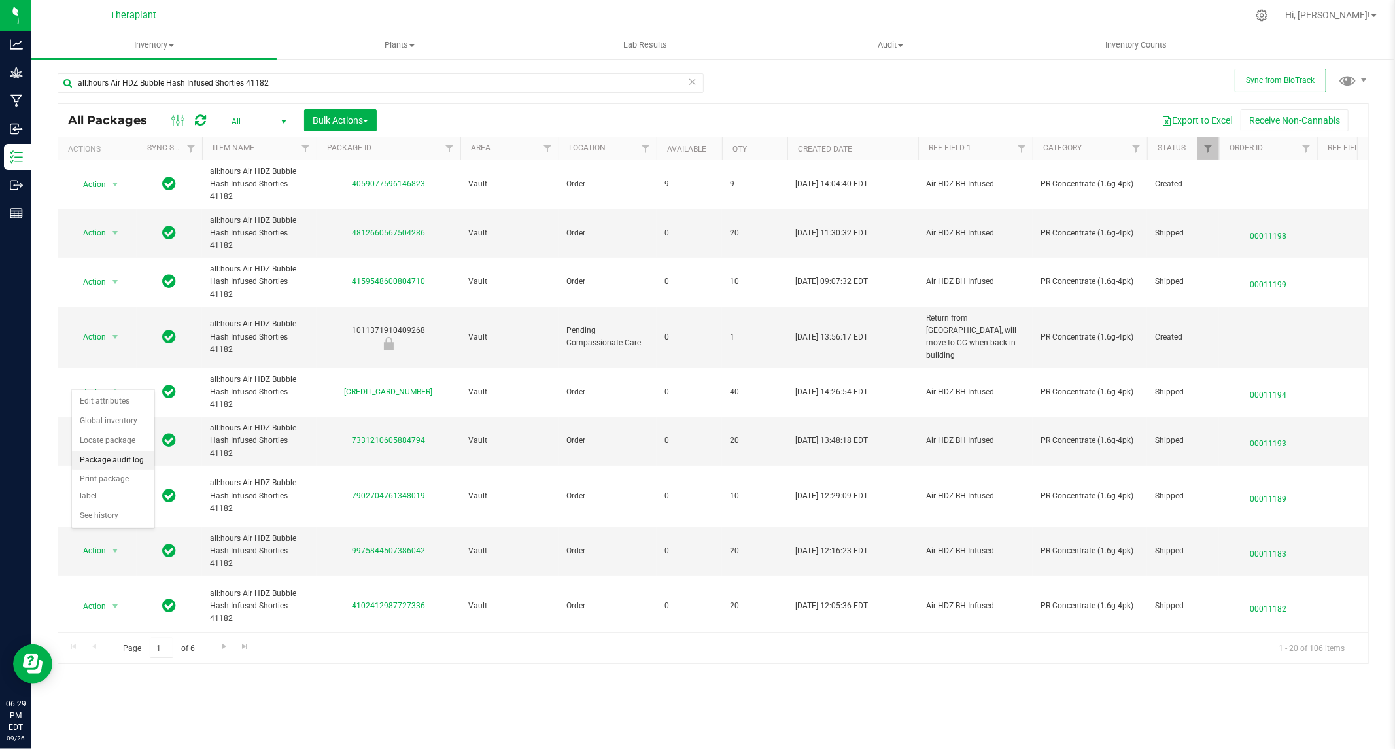
click at [112, 462] on li "Package audit log" at bounding box center [113, 461] width 82 height 20
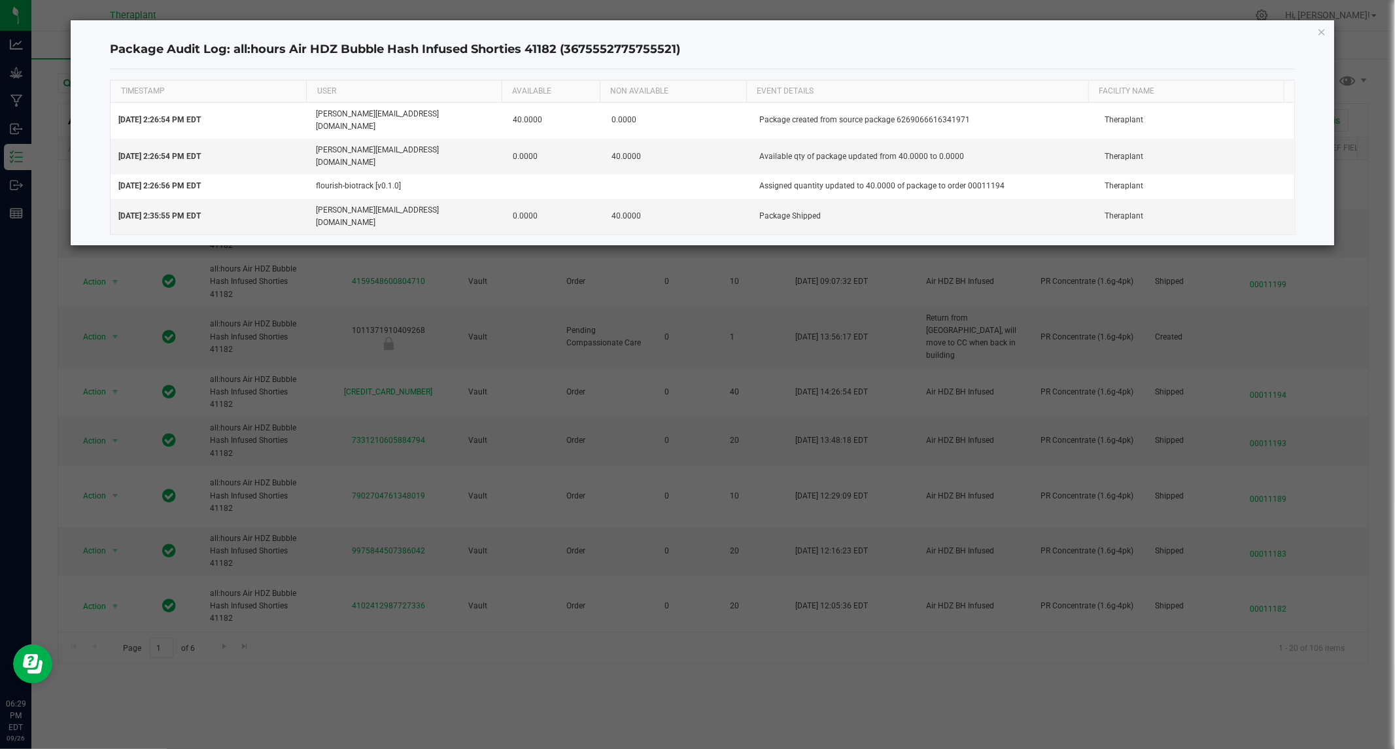
click at [615, 49] on h4 "Package Audit Log: all:hours Air HDZ Bubble Hash Infused Shorties 41182 (367555…" at bounding box center [702, 49] width 1185 height 17
copy h4 "3675552775755521"
